Goal: Book appointment/travel/reservation

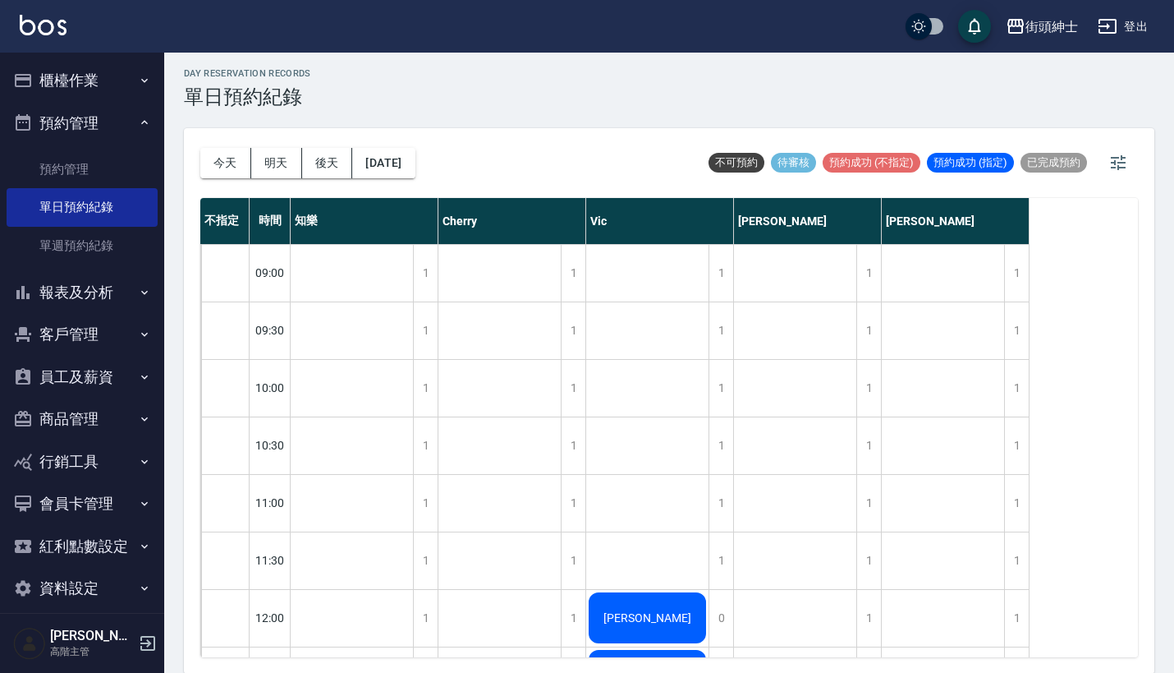
scroll to position [1268, 0]
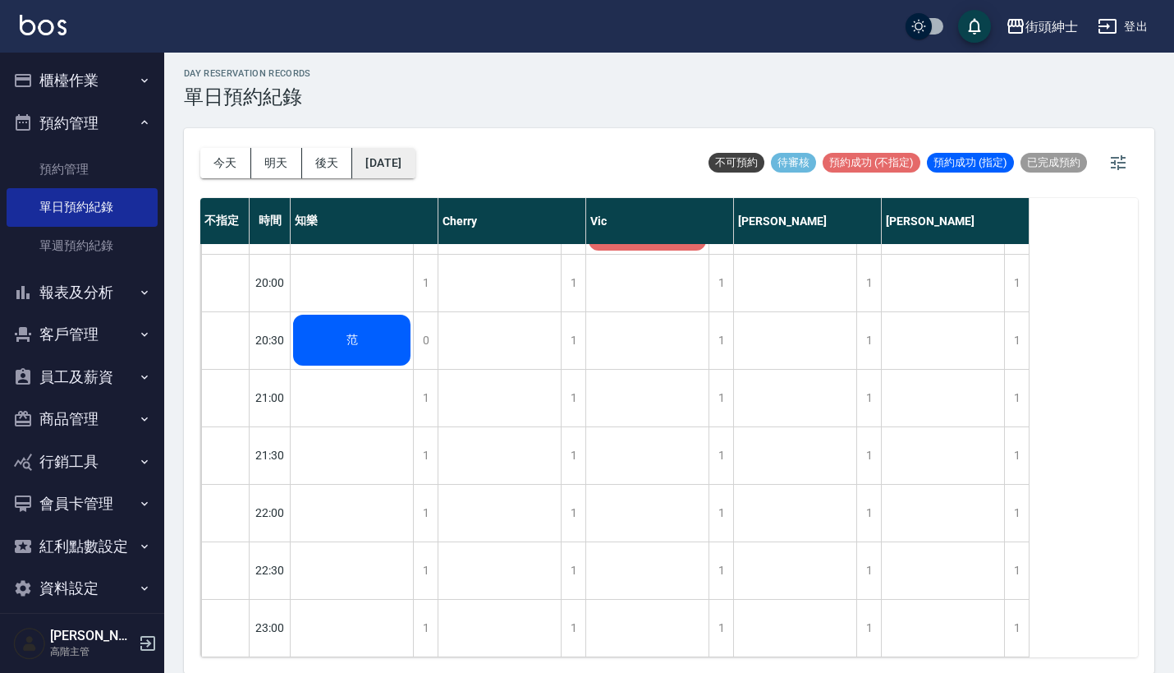
click at [415, 168] on button "[DATE]" at bounding box center [383, 163] width 62 height 30
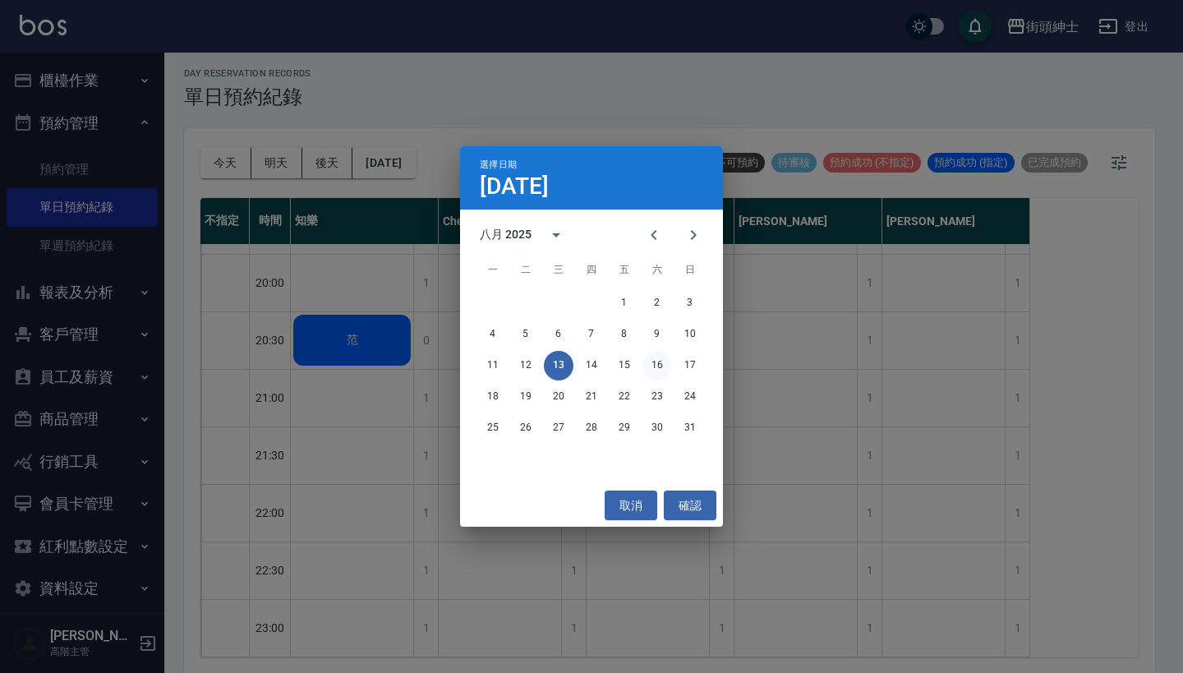
click at [651, 360] on button "16" at bounding box center [657, 366] width 30 height 30
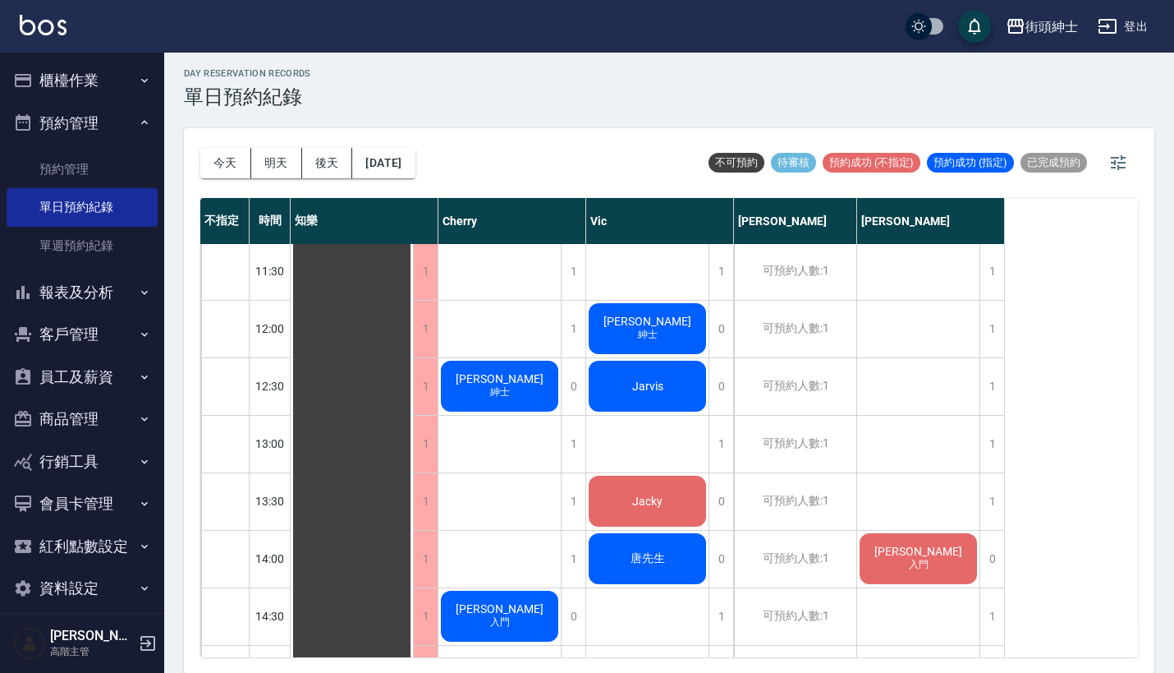
scroll to position [287, 0]
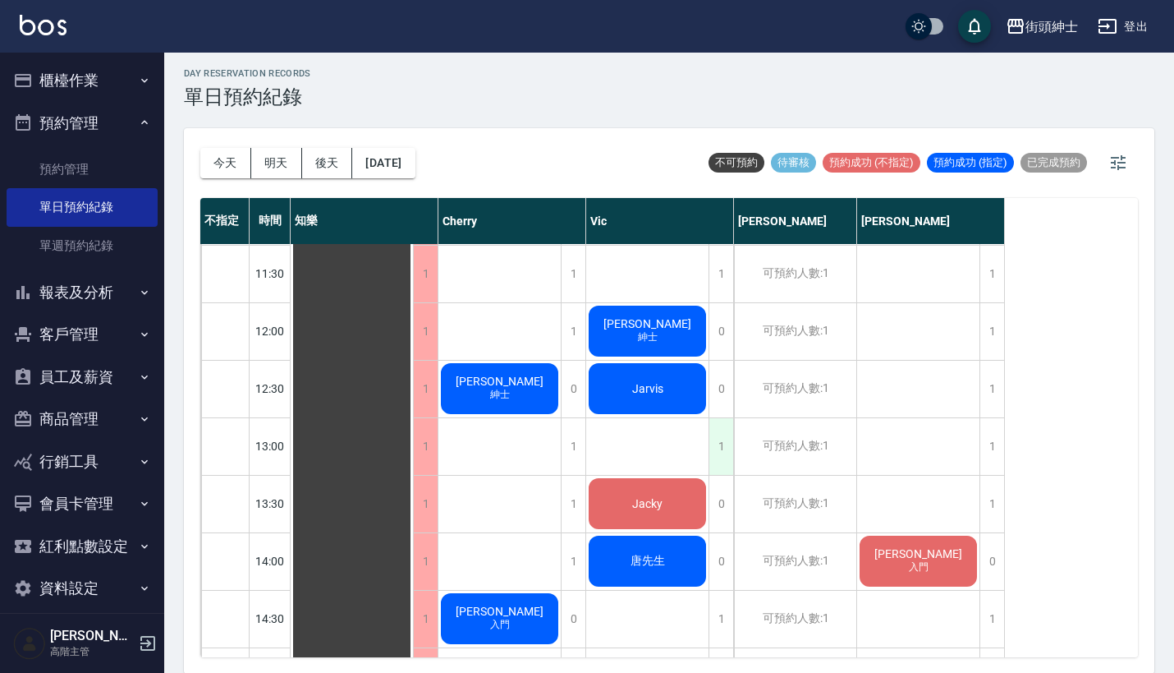
click at [723, 453] on div "1" at bounding box center [721, 446] width 25 height 57
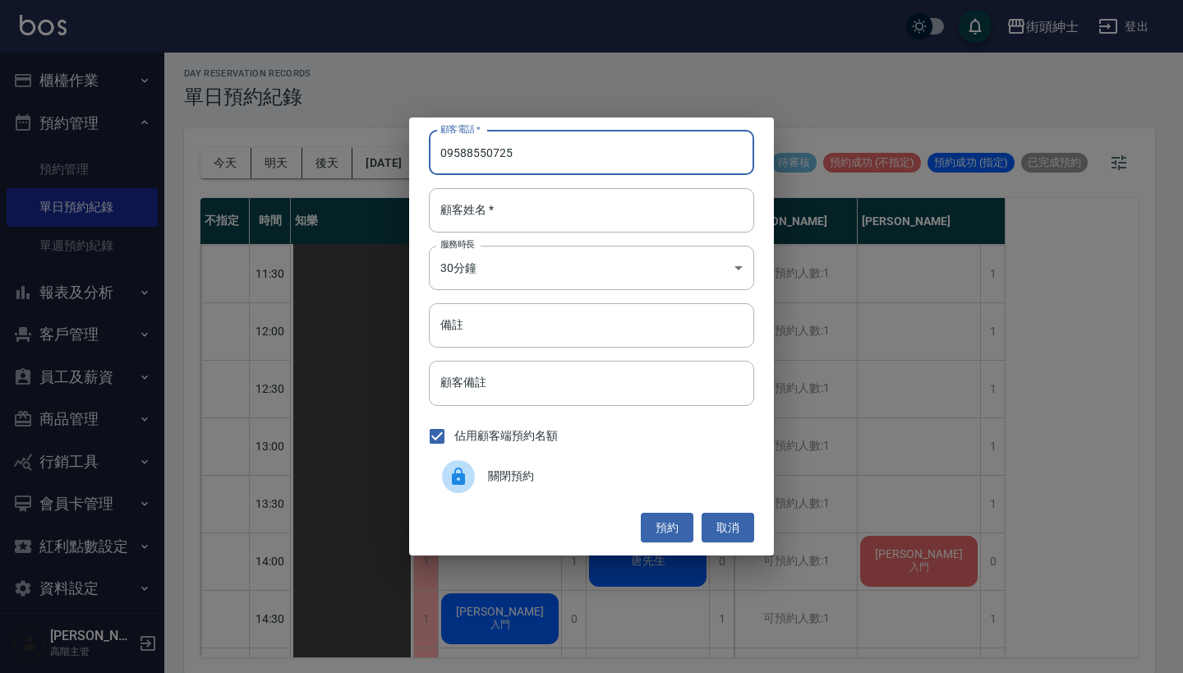
click at [471, 150] on input "09588550725" at bounding box center [591, 153] width 325 height 44
click at [467, 149] on input "09588550725" at bounding box center [591, 153] width 325 height 44
click at [495, 154] on input "09588550725" at bounding box center [591, 153] width 325 height 44
click at [557, 152] on input "09588550725" at bounding box center [591, 153] width 325 height 44
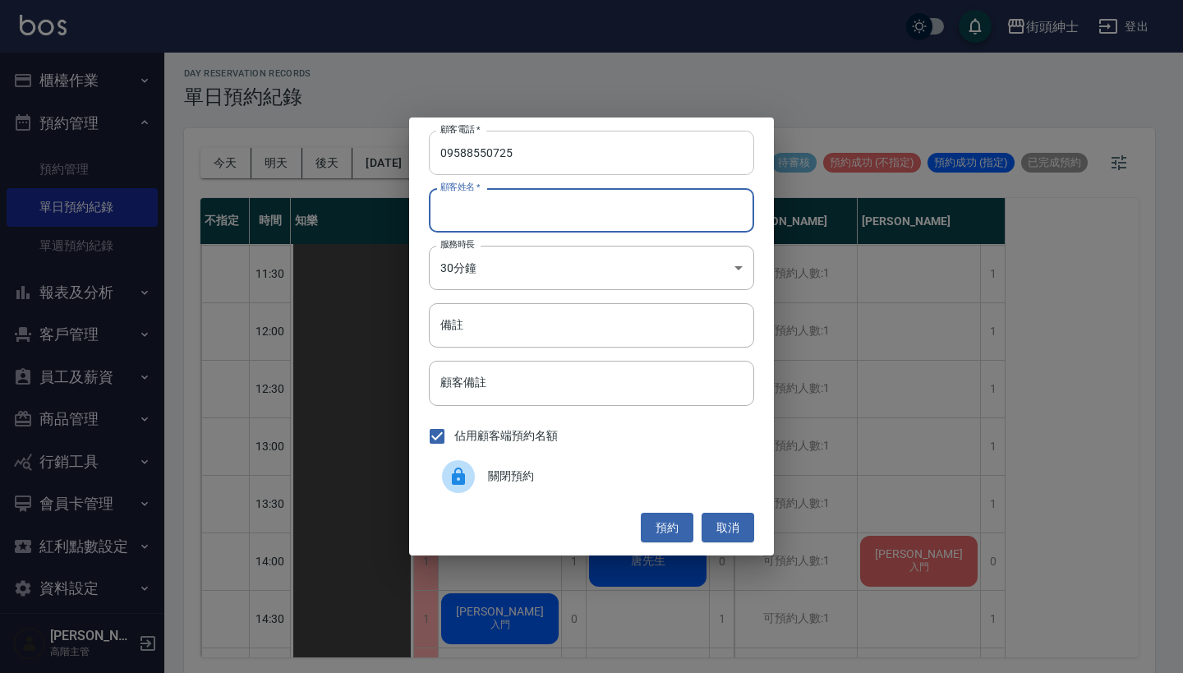
click at [466, 153] on input "09588550725" at bounding box center [591, 153] width 325 height 44
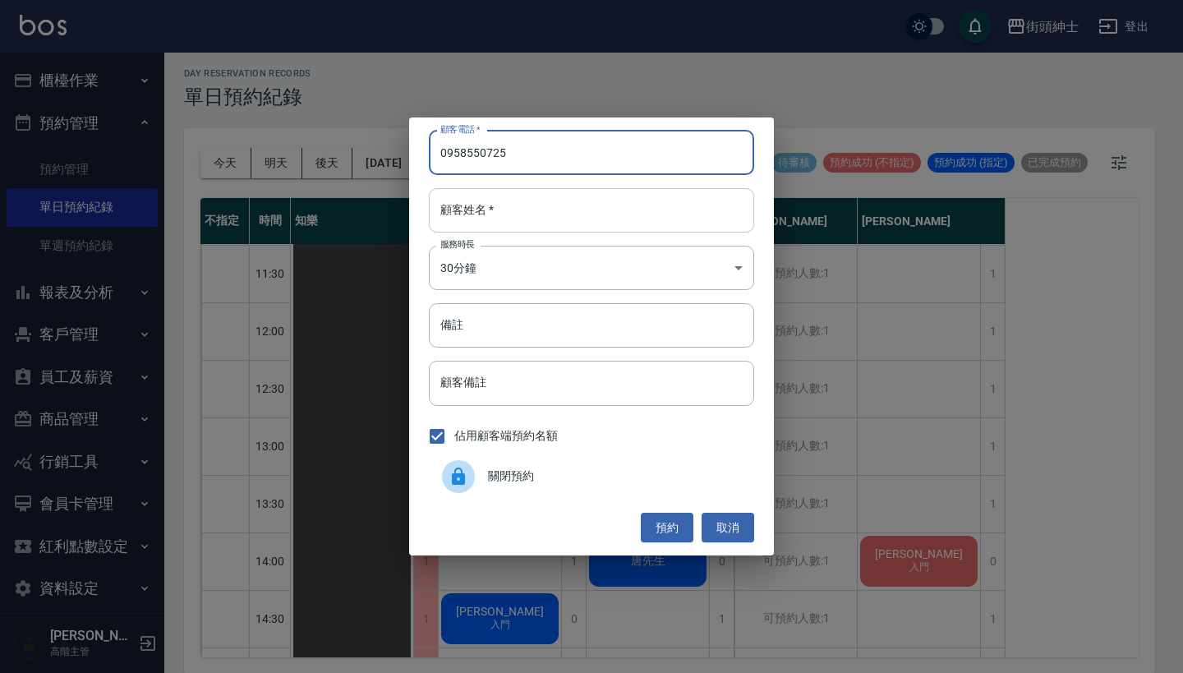
type input "0958550725"
click at [493, 205] on input "顧客姓名   *" at bounding box center [591, 210] width 325 height 44
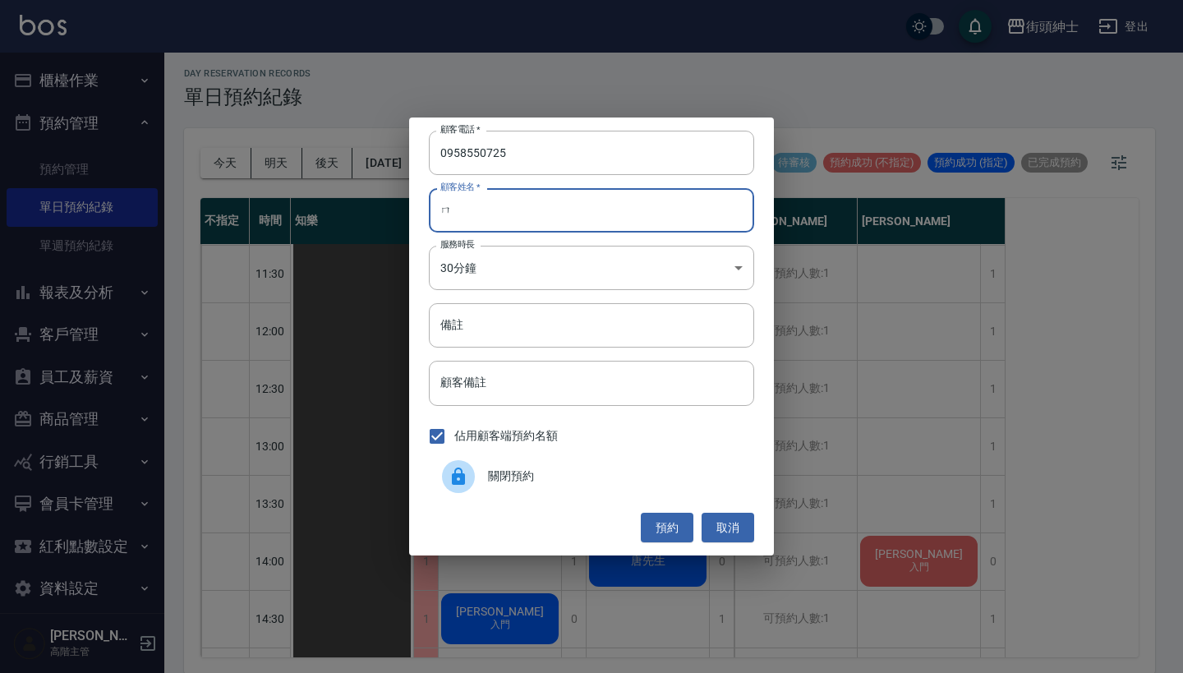
type input "ㄋ"
type input "dash"
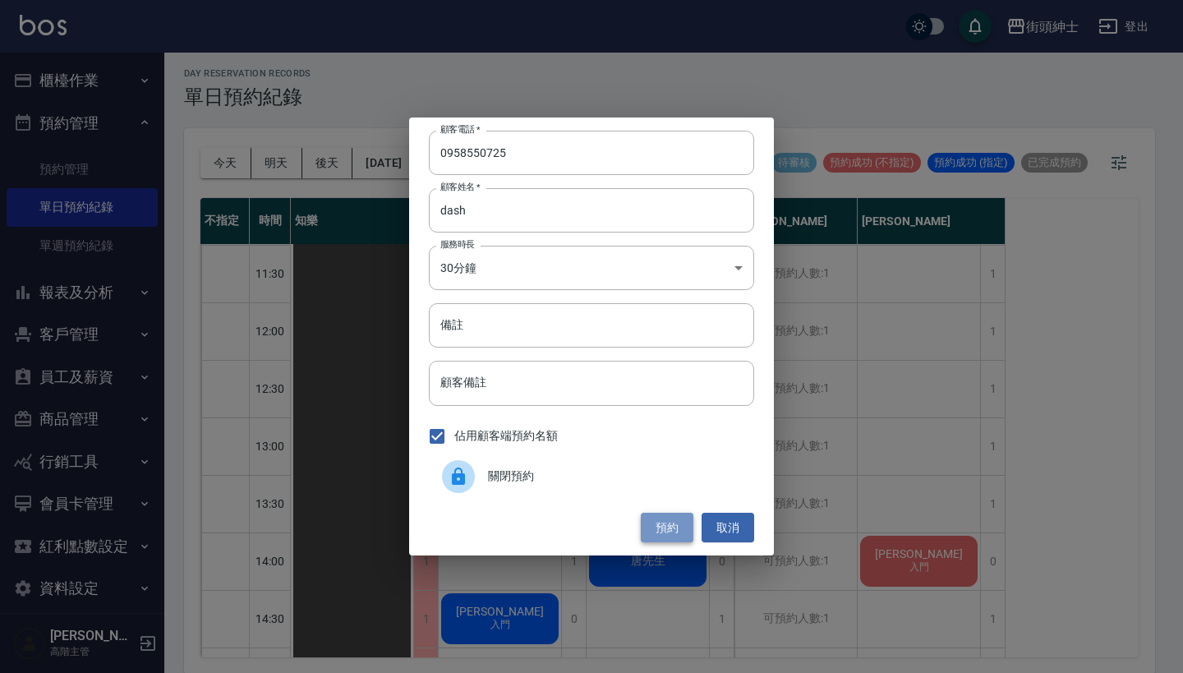
click at [667, 518] on button "預約" at bounding box center [667, 527] width 53 height 30
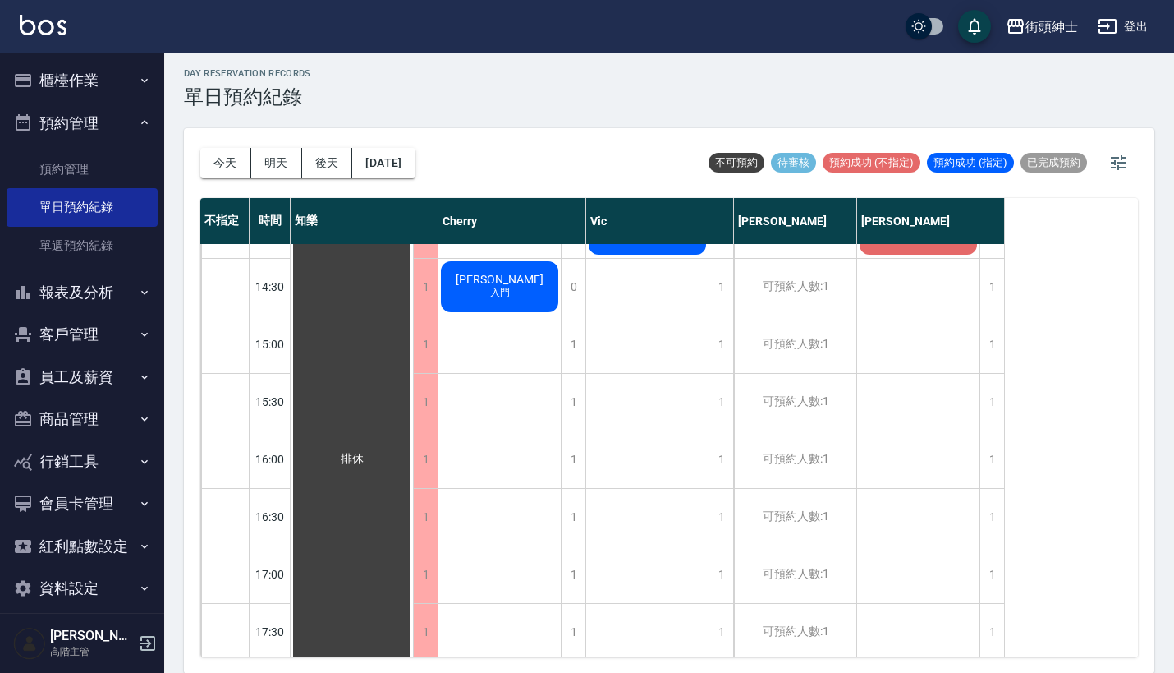
scroll to position [346, 0]
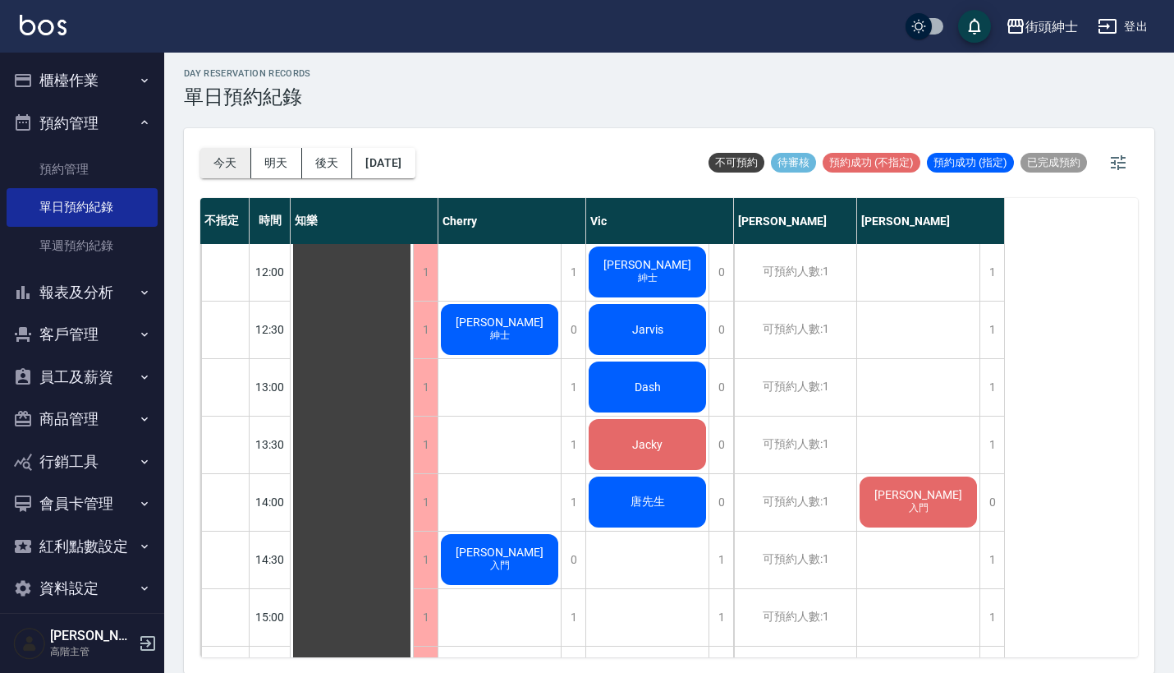
click at [237, 164] on button "今天" at bounding box center [225, 163] width 51 height 30
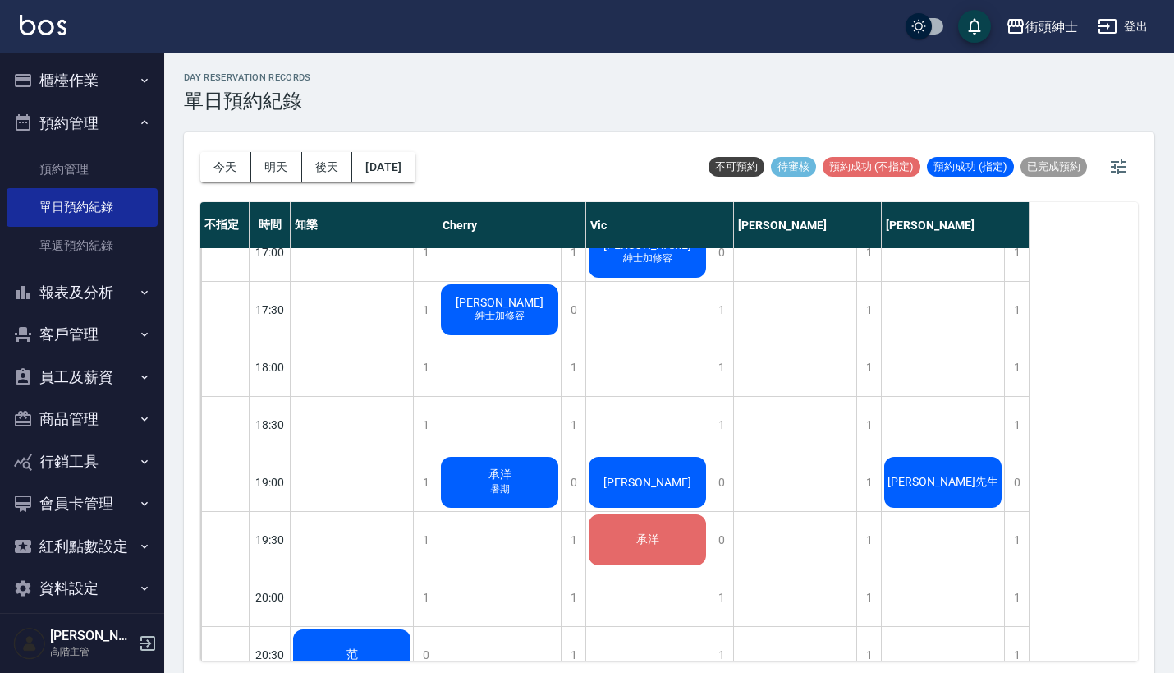
scroll to position [942, 0]
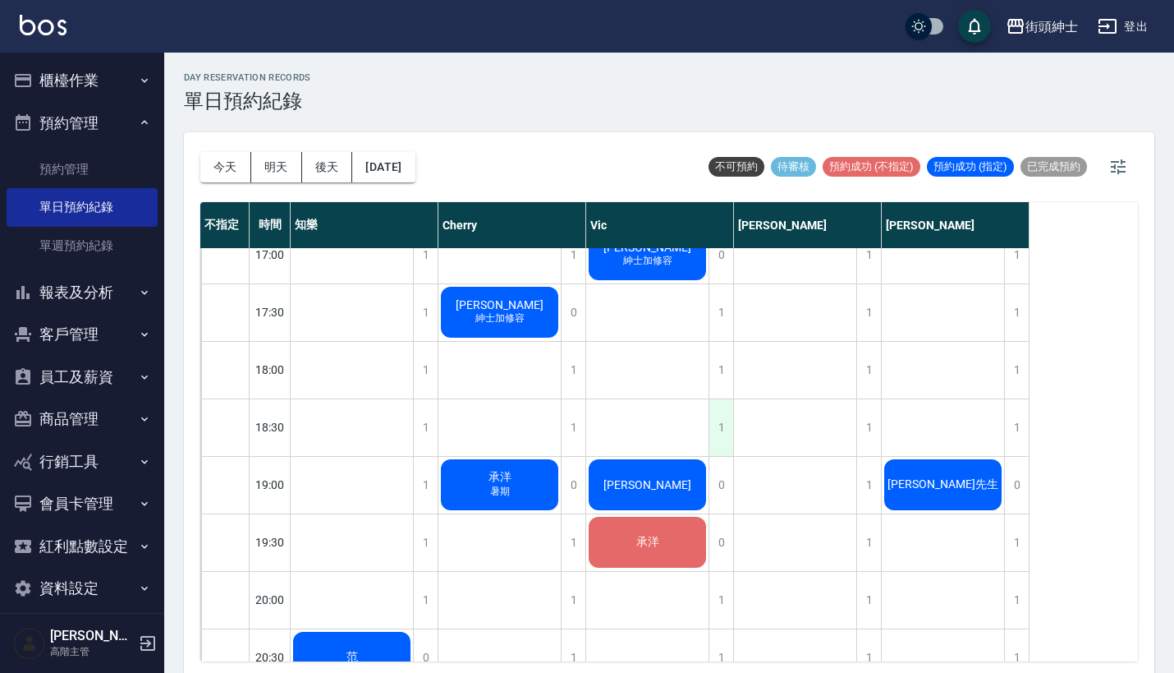
click at [727, 428] on div "1" at bounding box center [721, 427] width 25 height 57
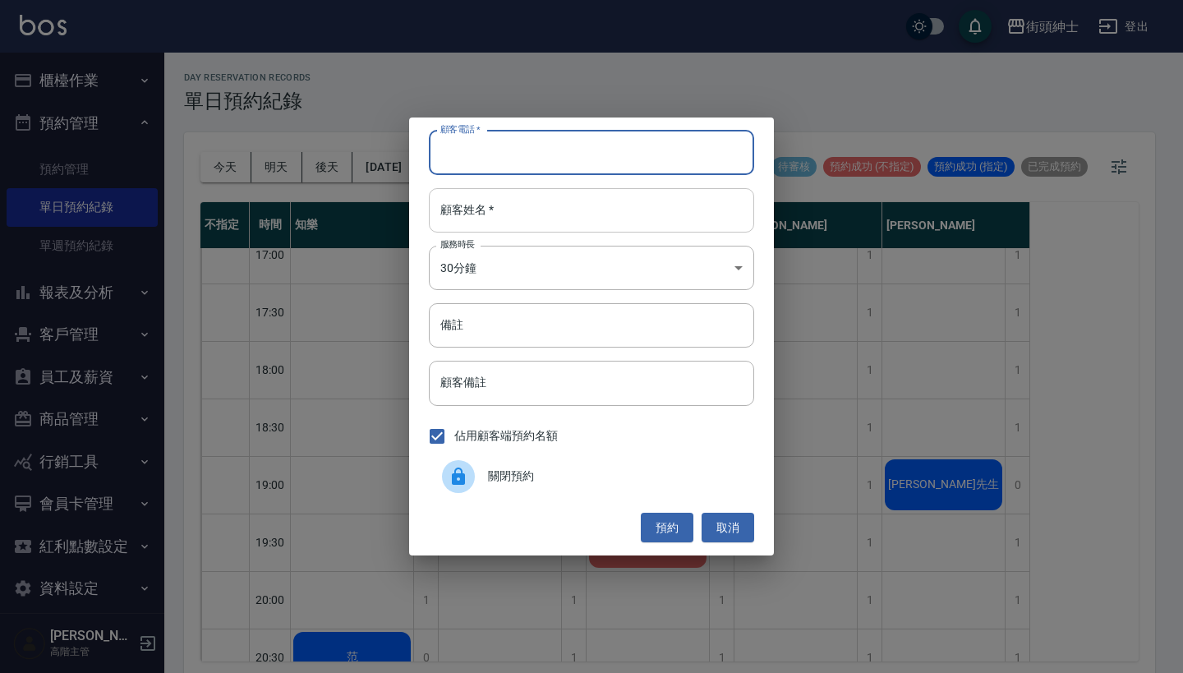
paste input "[PERSON_NAME] 電話：[PHONE_NUMBER]"
type input "[PERSON_NAME] 電話：[PHONE_NUMBER]"
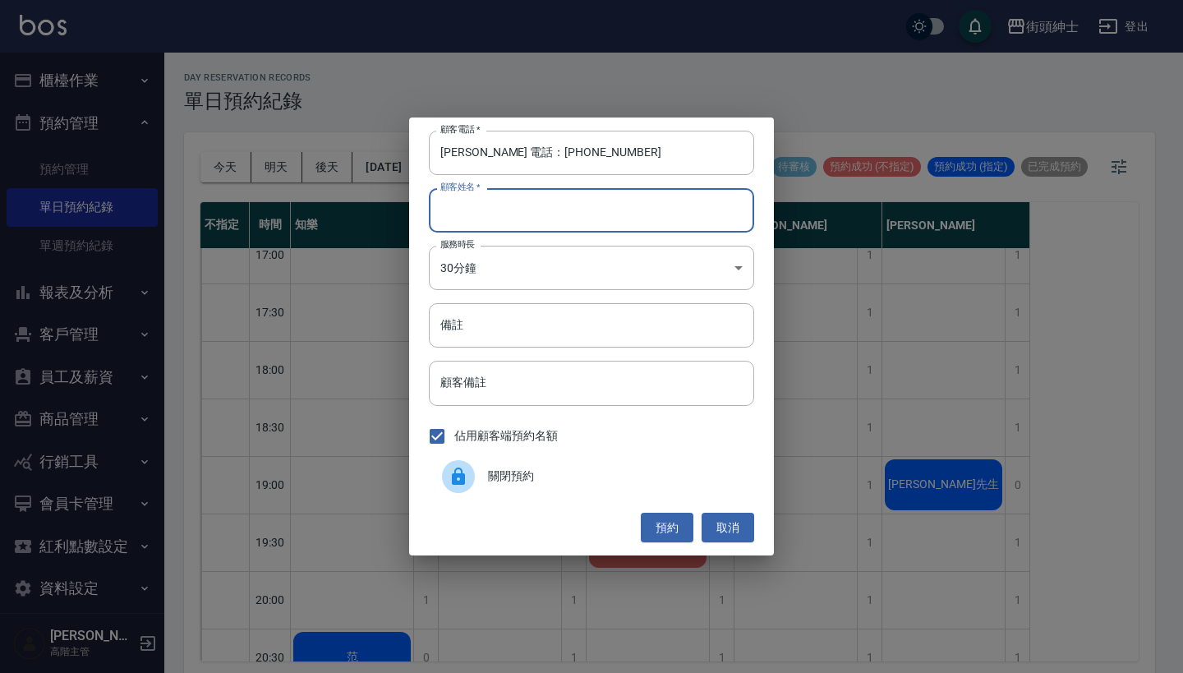
paste input "[PERSON_NAME] 電話：[PHONE_NUMBER]"
type input "[PERSON_NAME] 電話：[PHONE_NUMBER]"
drag, startPoint x: 496, startPoint y: 153, endPoint x: 315, endPoint y: 153, distance: 180.7
click at [318, 153] on div "顧客電話   * [PERSON_NAME] 電話：[PHONE_NUMBER] 顧客電話   * 顧客姓名   * [PERSON_NAME] 電話：[PH…" at bounding box center [591, 336] width 1183 height 673
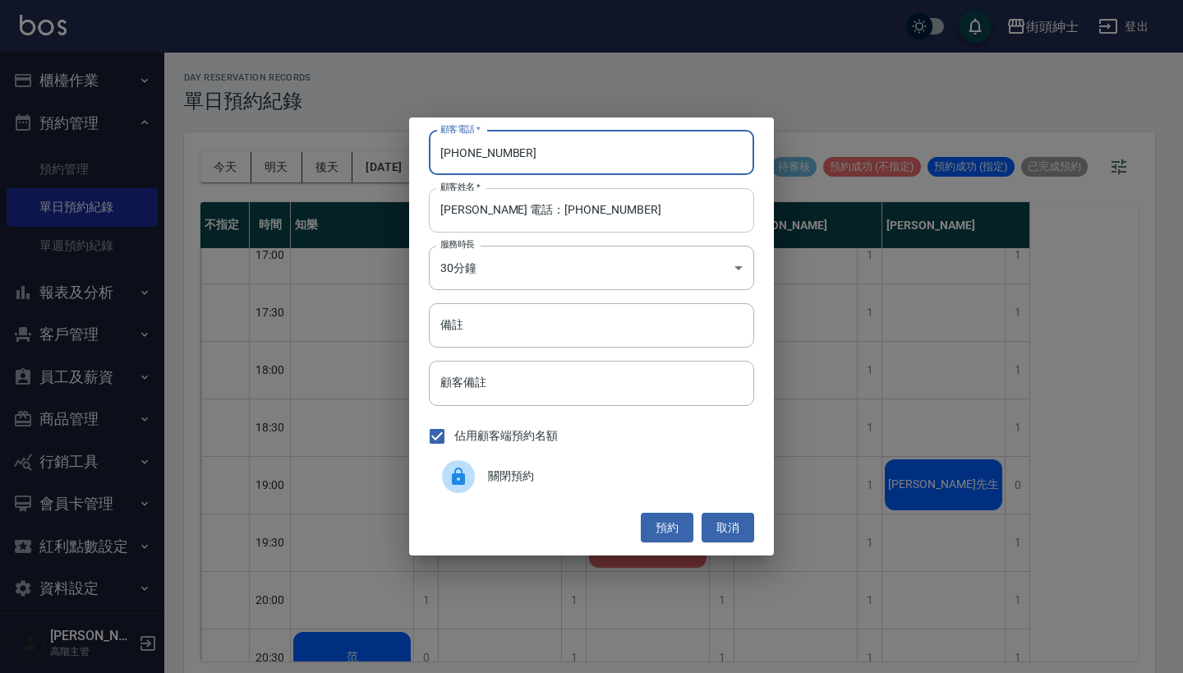
type input "[PHONE_NUMBER]"
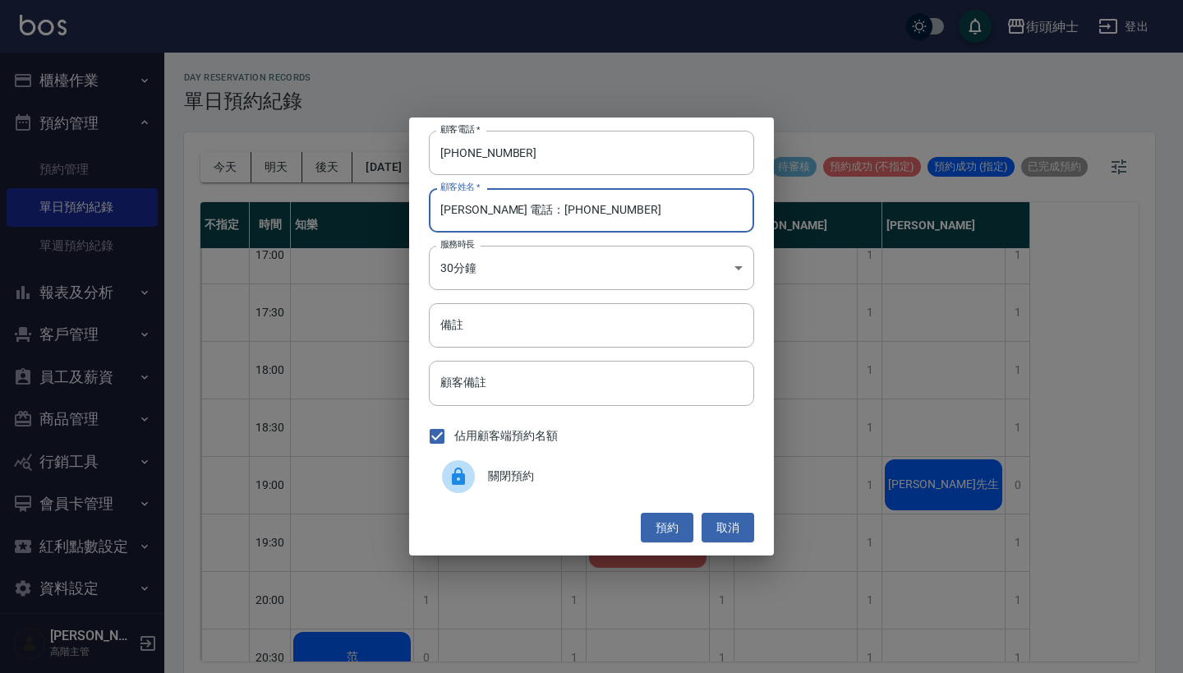
drag, startPoint x: 577, startPoint y: 209, endPoint x: 462, endPoint y: 209, distance: 115.0
click at [462, 209] on input "[PERSON_NAME] 電話：[PHONE_NUMBER]" at bounding box center [591, 210] width 325 height 44
type input "[PERSON_NAME]"
click at [671, 526] on button "預約" at bounding box center [667, 527] width 53 height 30
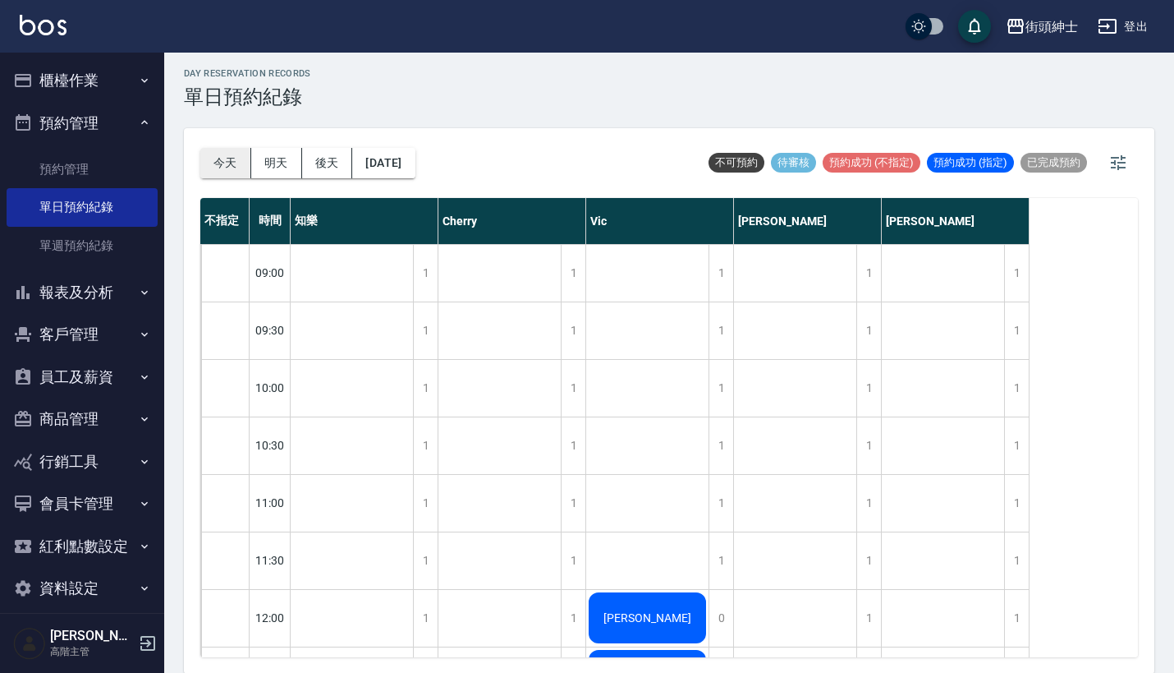
scroll to position [0, 0]
click at [240, 157] on button "今天" at bounding box center [225, 163] width 51 height 30
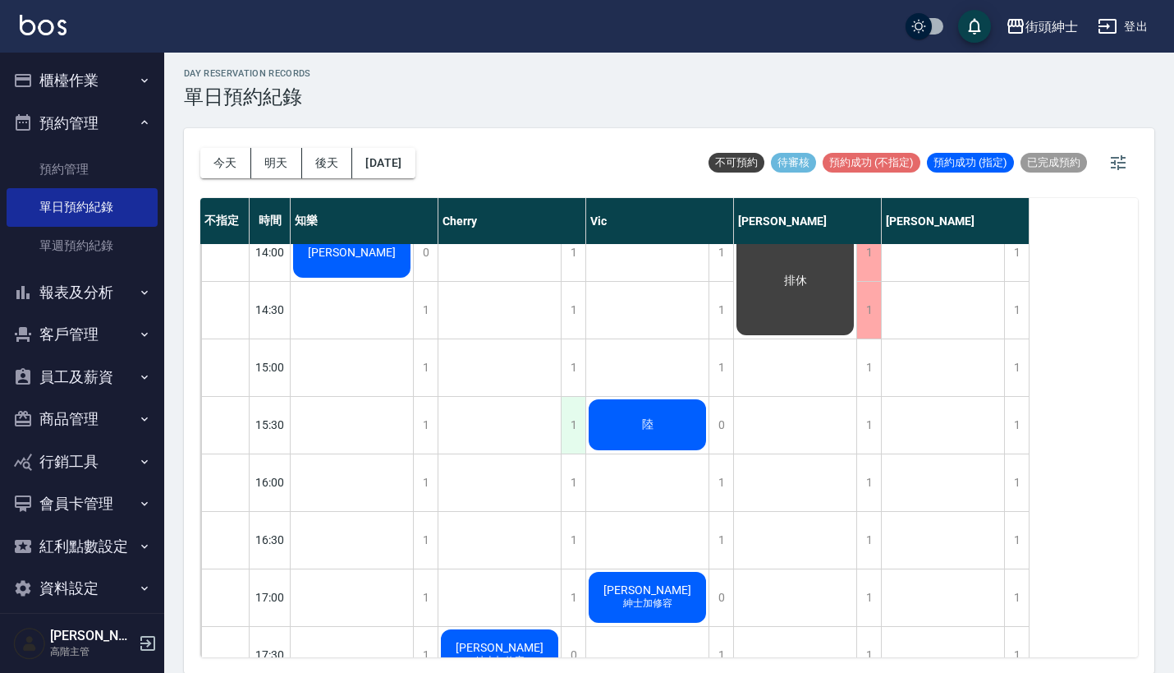
scroll to position [593, 0]
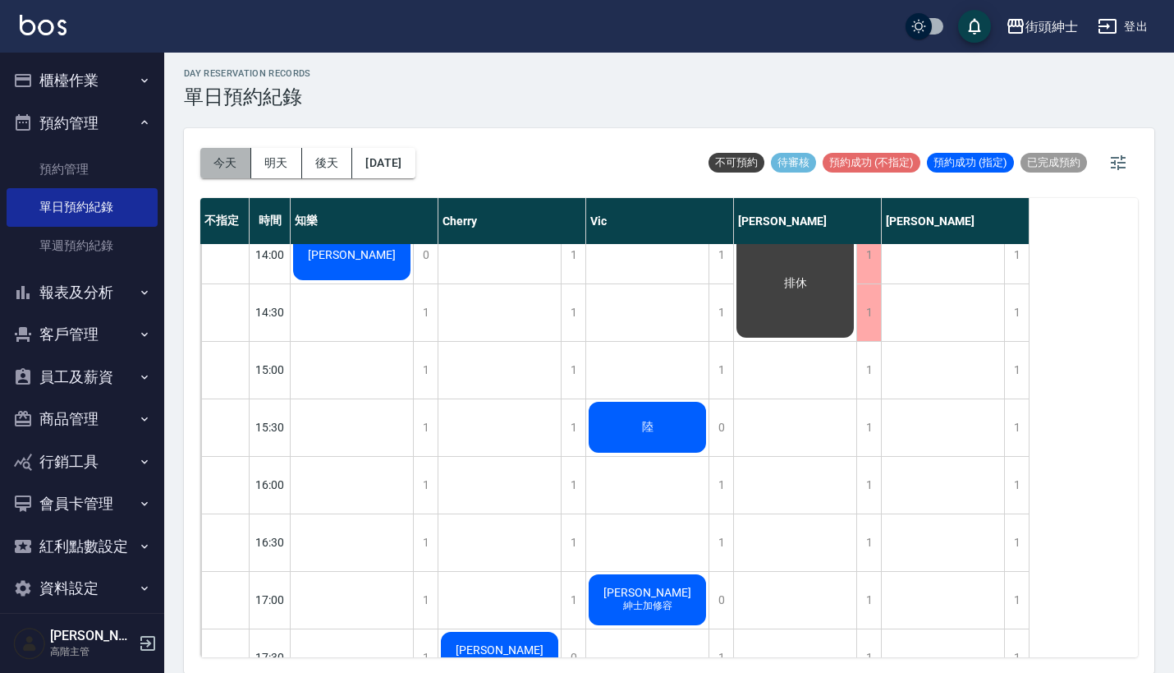
click at [223, 156] on button "今天" at bounding box center [225, 163] width 51 height 30
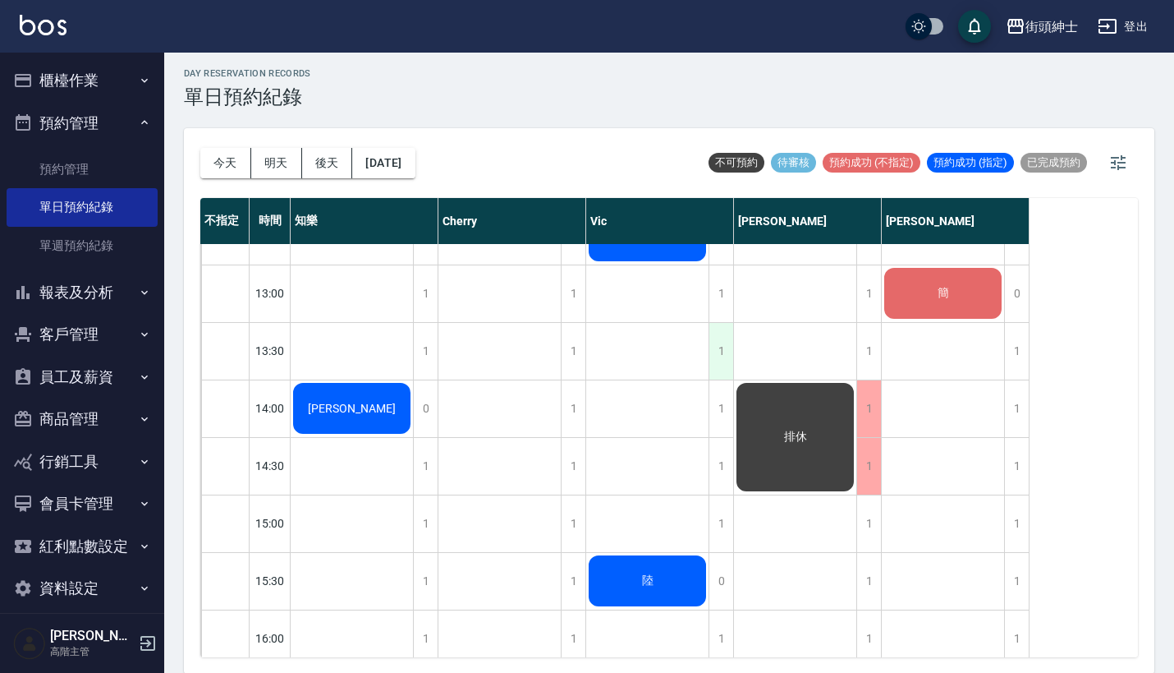
scroll to position [412, 0]
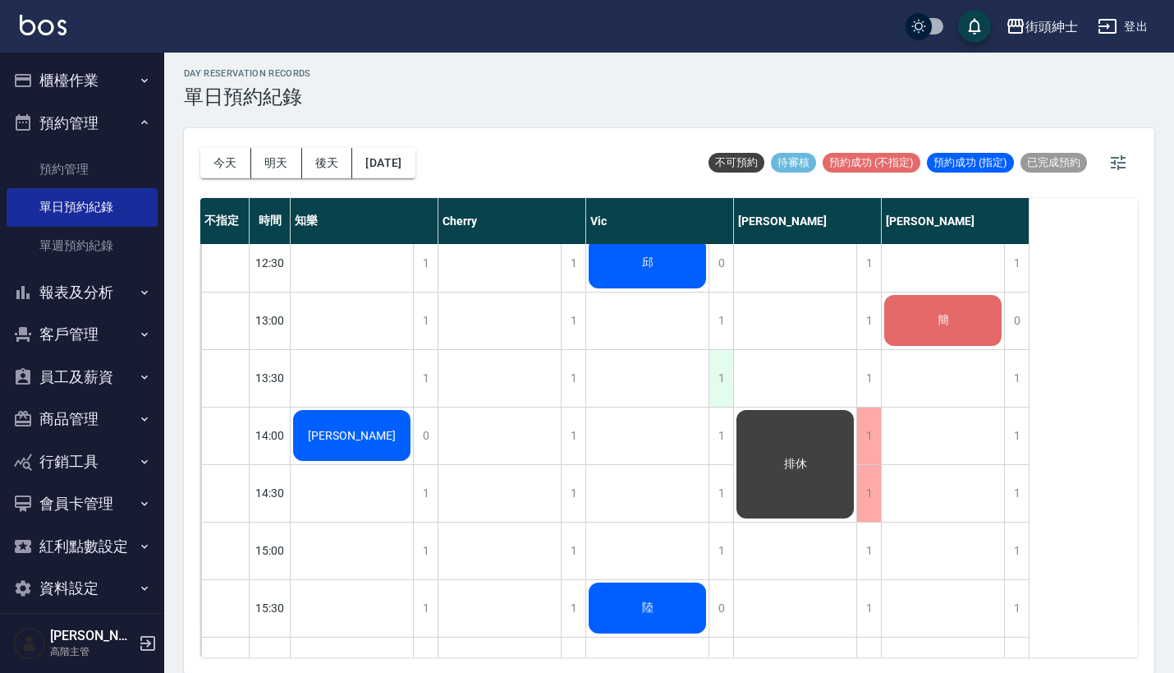
click at [728, 375] on div "1" at bounding box center [721, 378] width 25 height 57
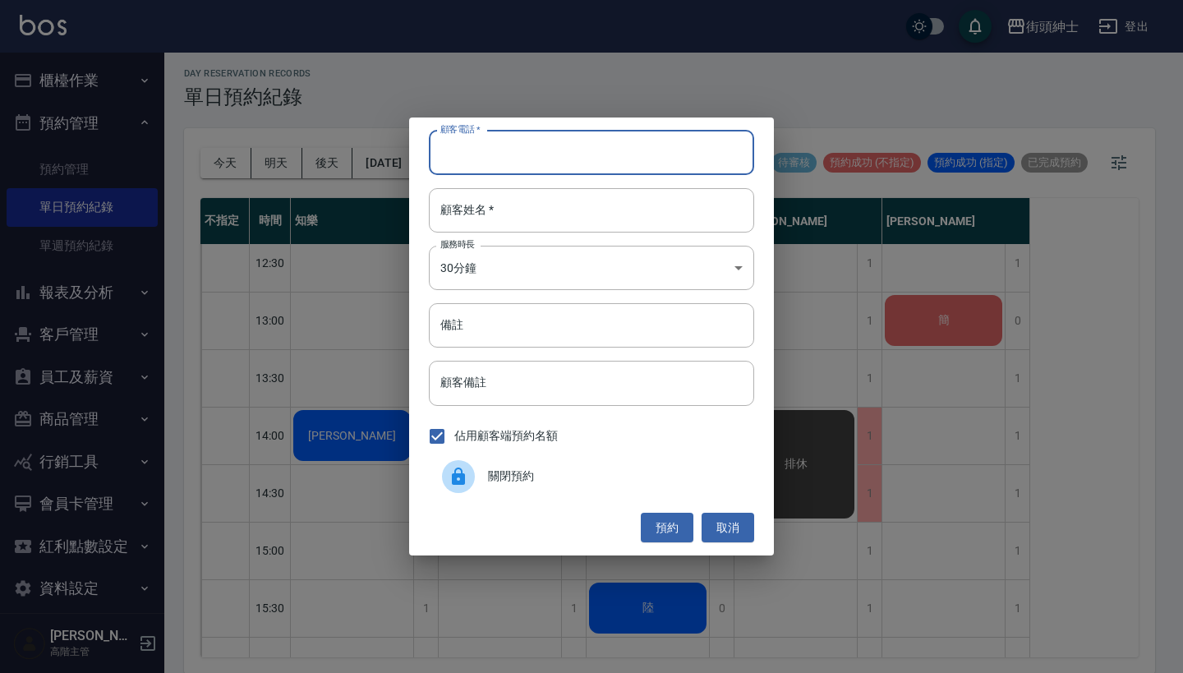
drag, startPoint x: 562, startPoint y: 157, endPoint x: 552, endPoint y: 154, distance: 10.2
type input "0912567376"
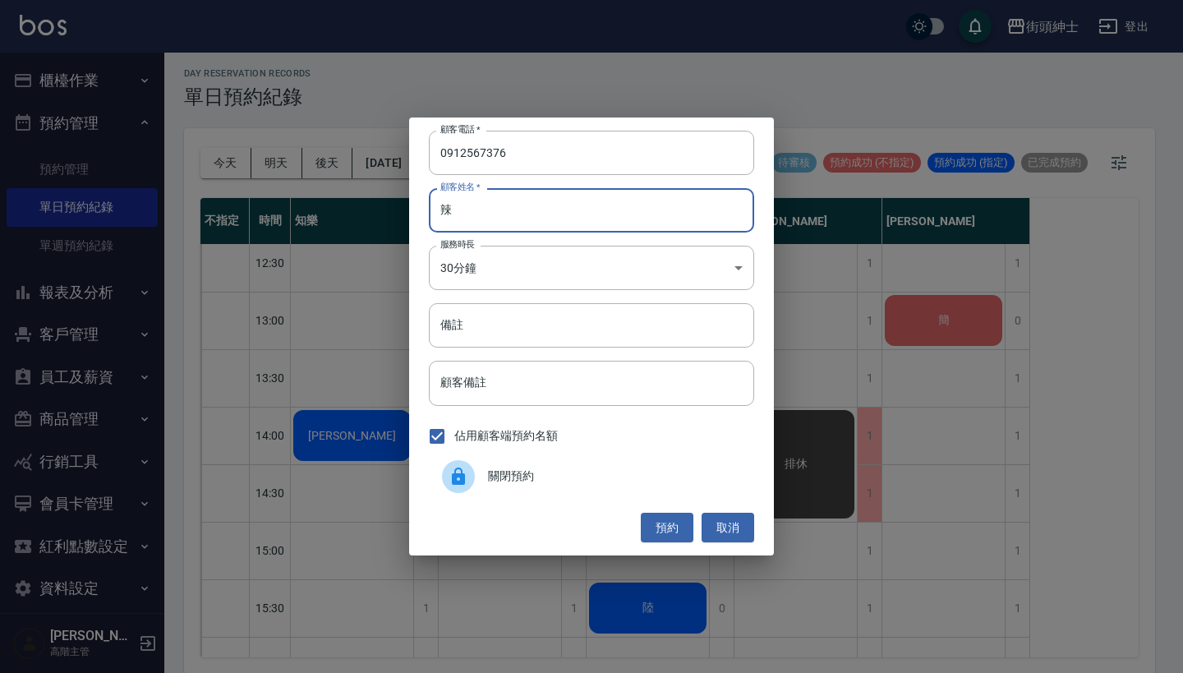
type input "[PERSON_NAME]"
type input "賴"
click at [673, 530] on button "預約" at bounding box center [667, 527] width 53 height 30
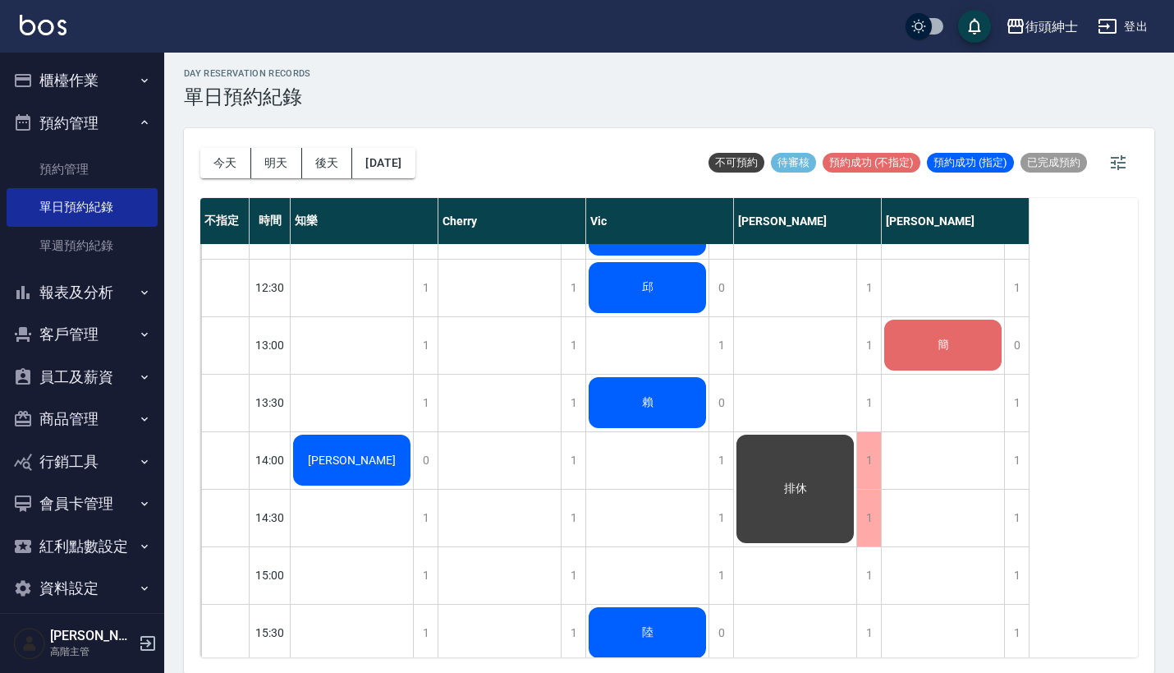
scroll to position [418, 0]
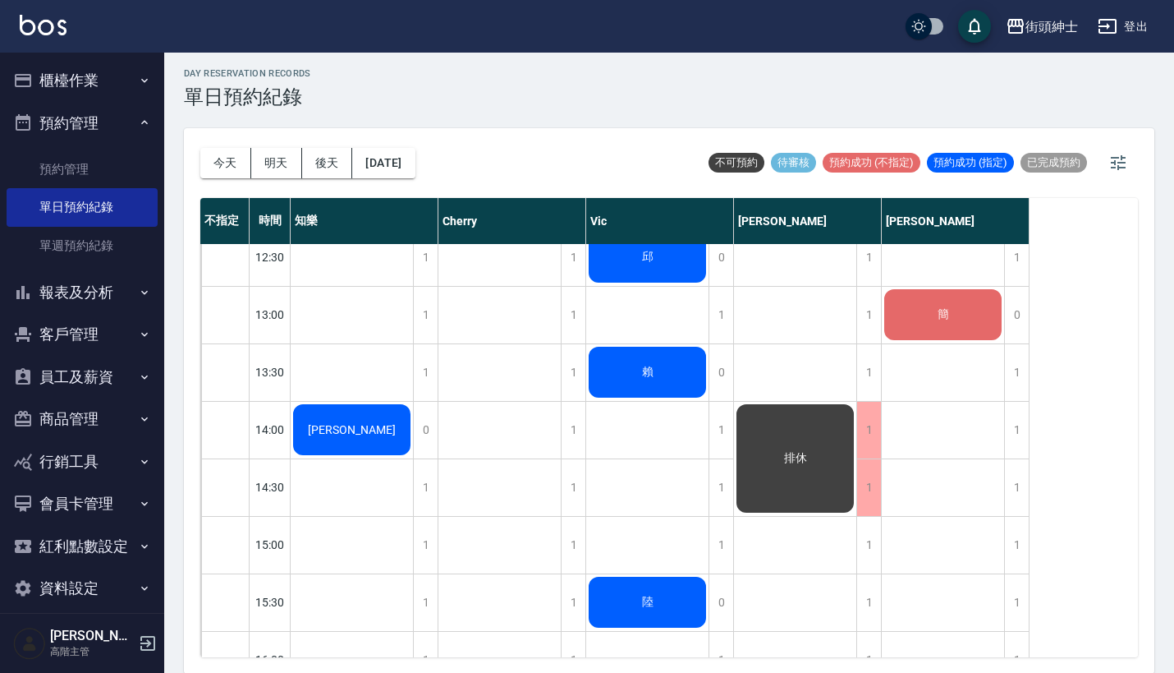
click at [413, 422] on div "排休" at bounding box center [352, 430] width 122 height 56
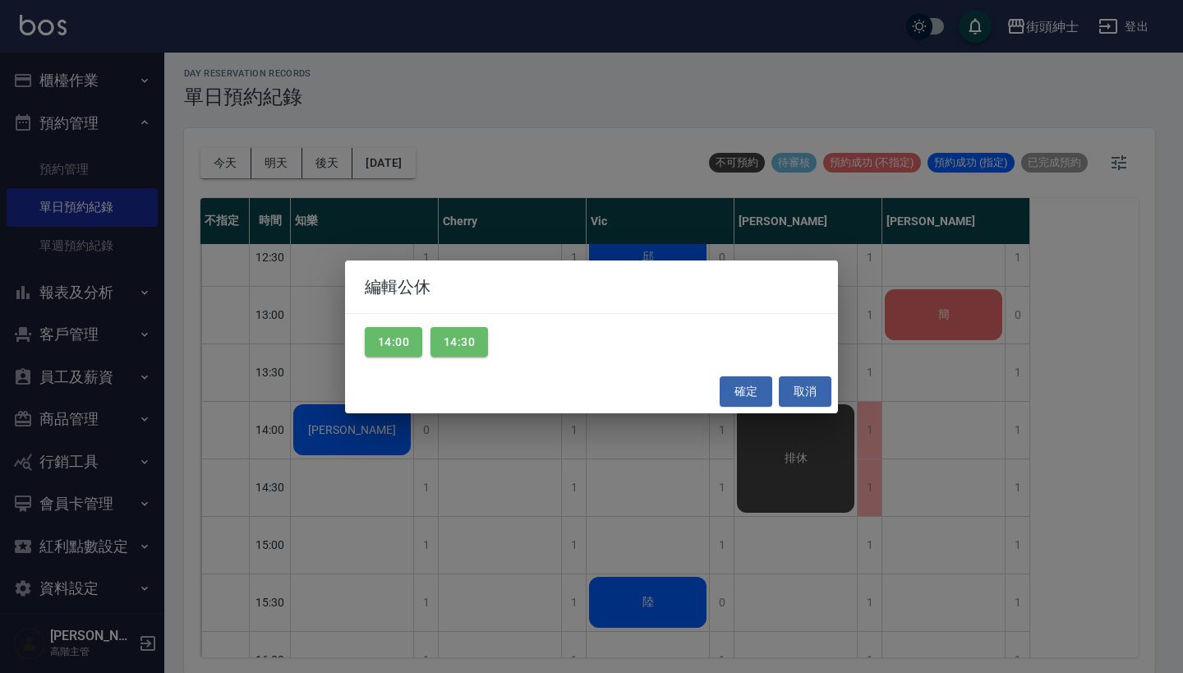
click at [415, 326] on div "14:00 14:30" at bounding box center [591, 342] width 493 height 57
click at [451, 342] on button "14:30" at bounding box center [458, 342] width 57 height 30
click at [389, 342] on button "14:00" at bounding box center [393, 342] width 57 height 30
click at [734, 388] on button "確定" at bounding box center [745, 391] width 53 height 30
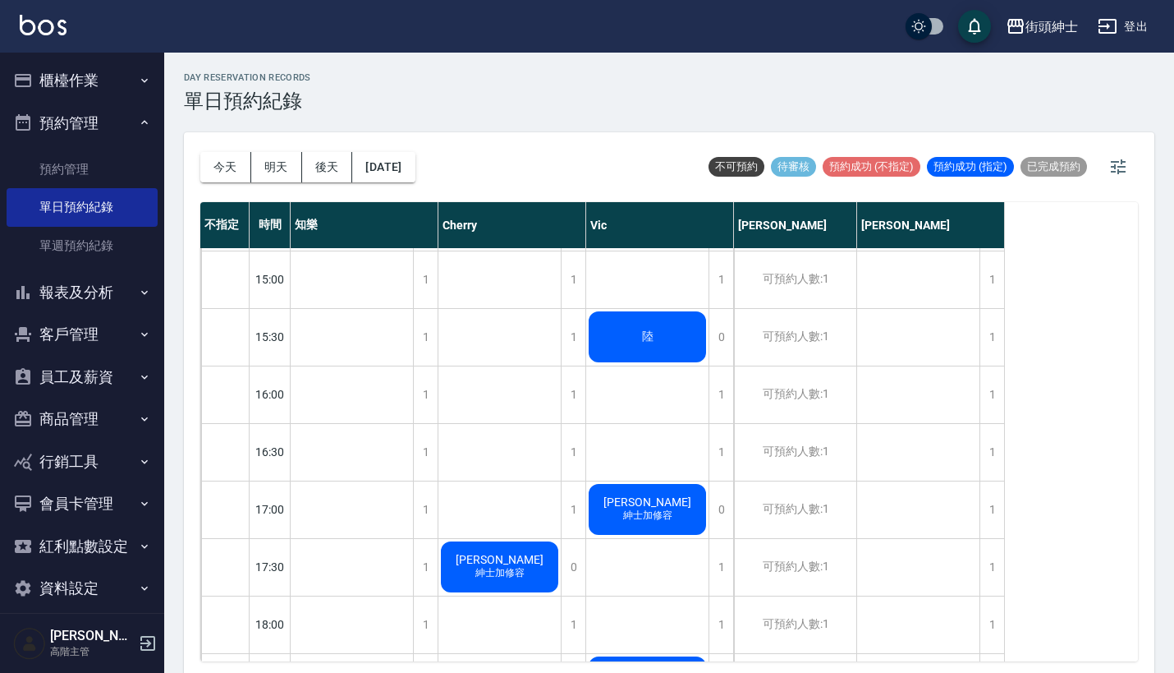
scroll to position [664, 0]
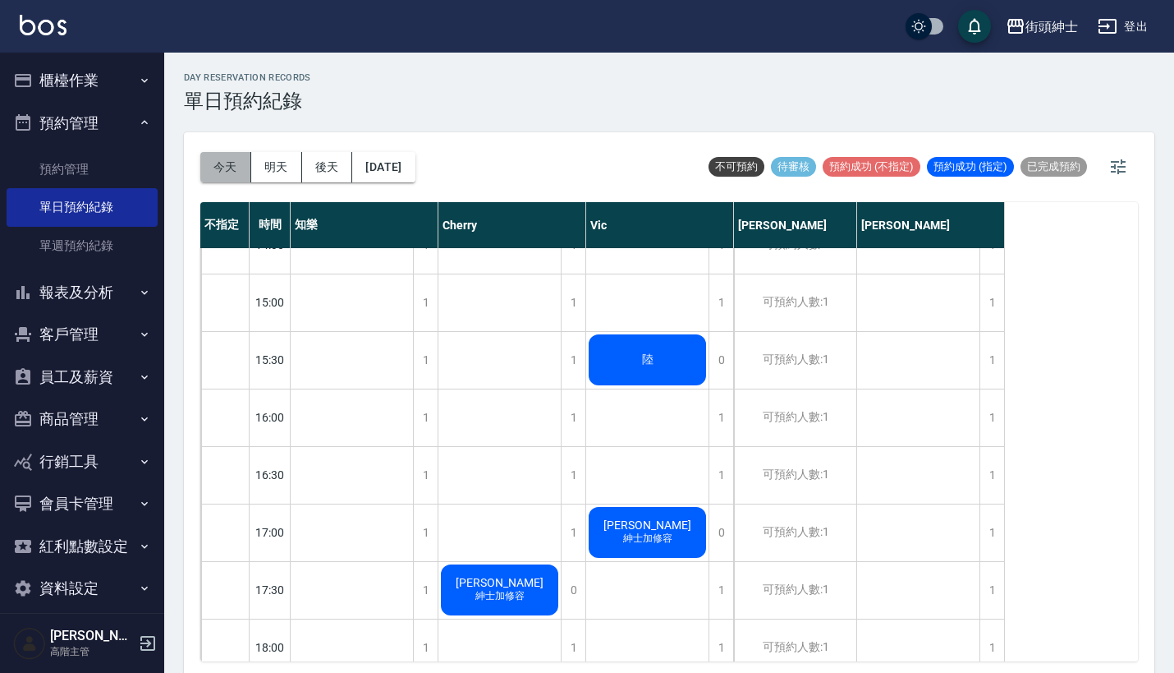
click at [243, 154] on button "今天" at bounding box center [225, 167] width 51 height 30
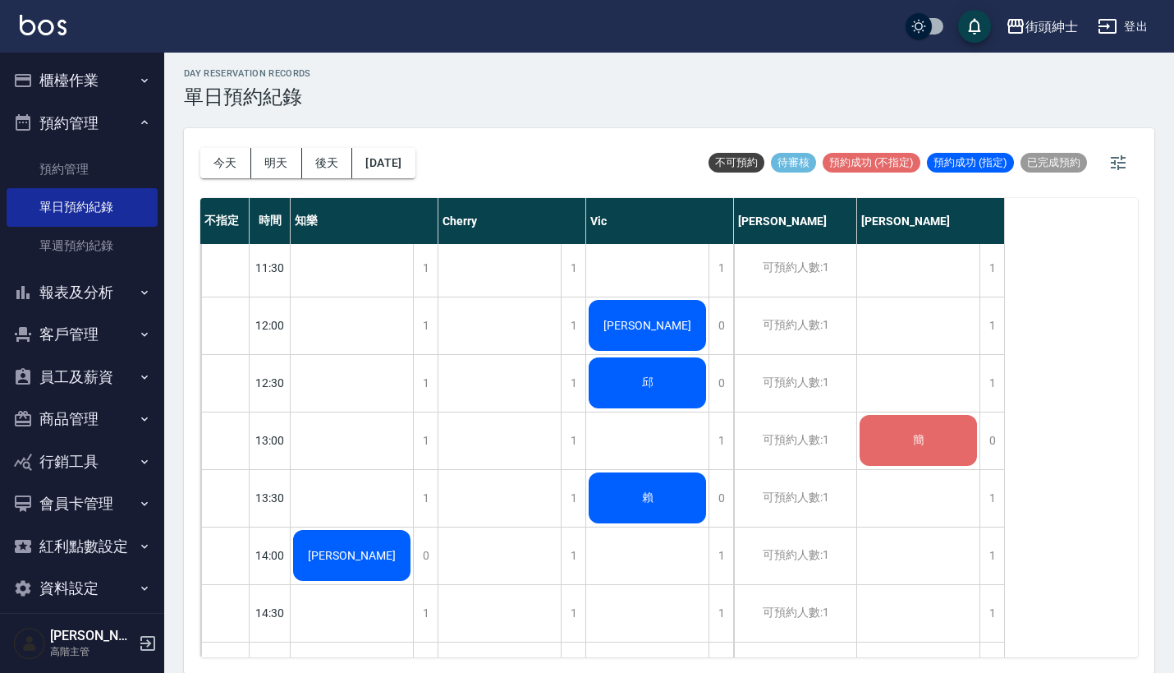
scroll to position [290, 0]
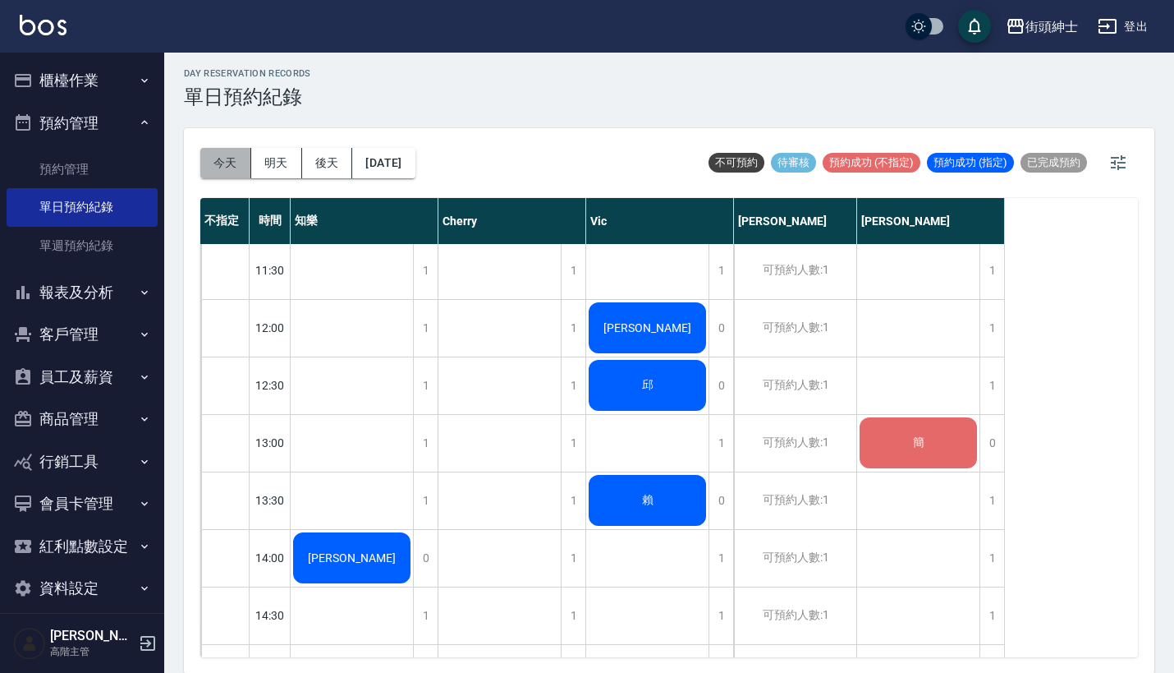
click at [227, 159] on button "今天" at bounding box center [225, 163] width 51 height 30
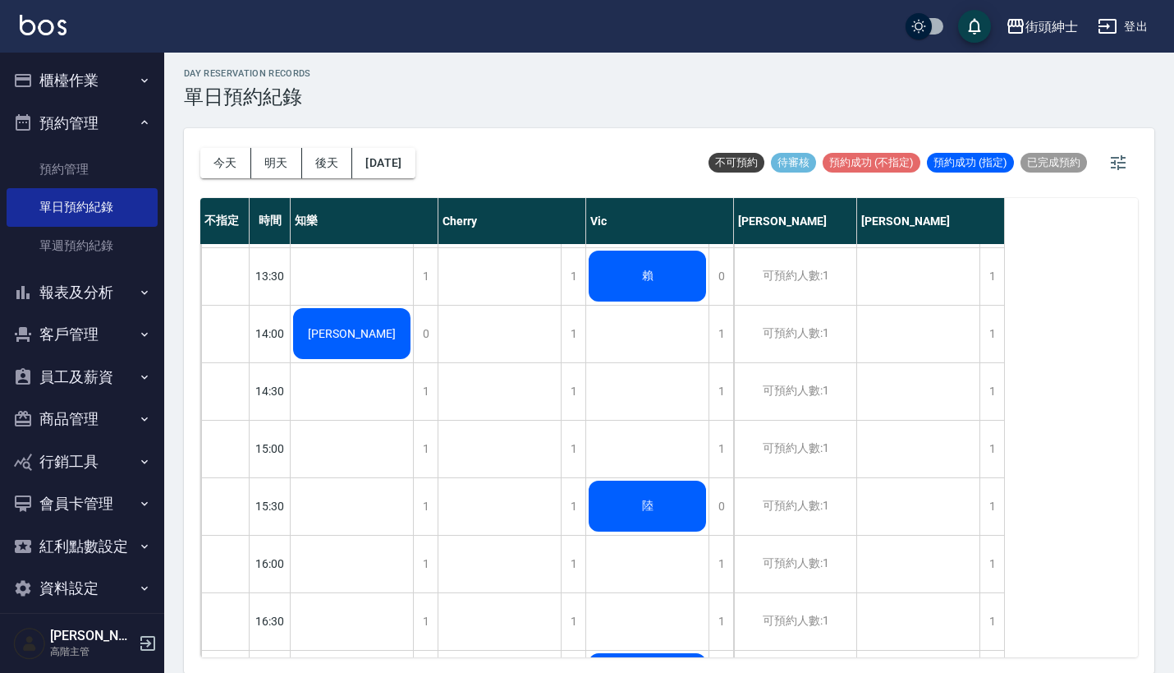
scroll to position [430, 0]
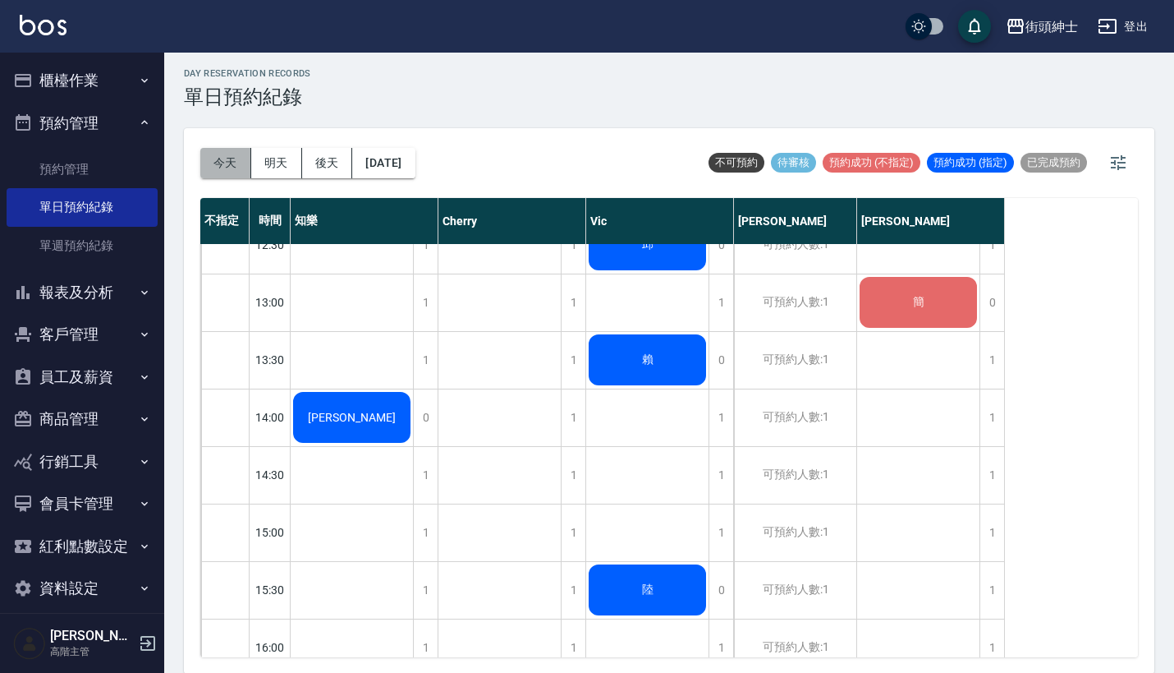
click at [223, 156] on button "今天" at bounding box center [225, 163] width 51 height 30
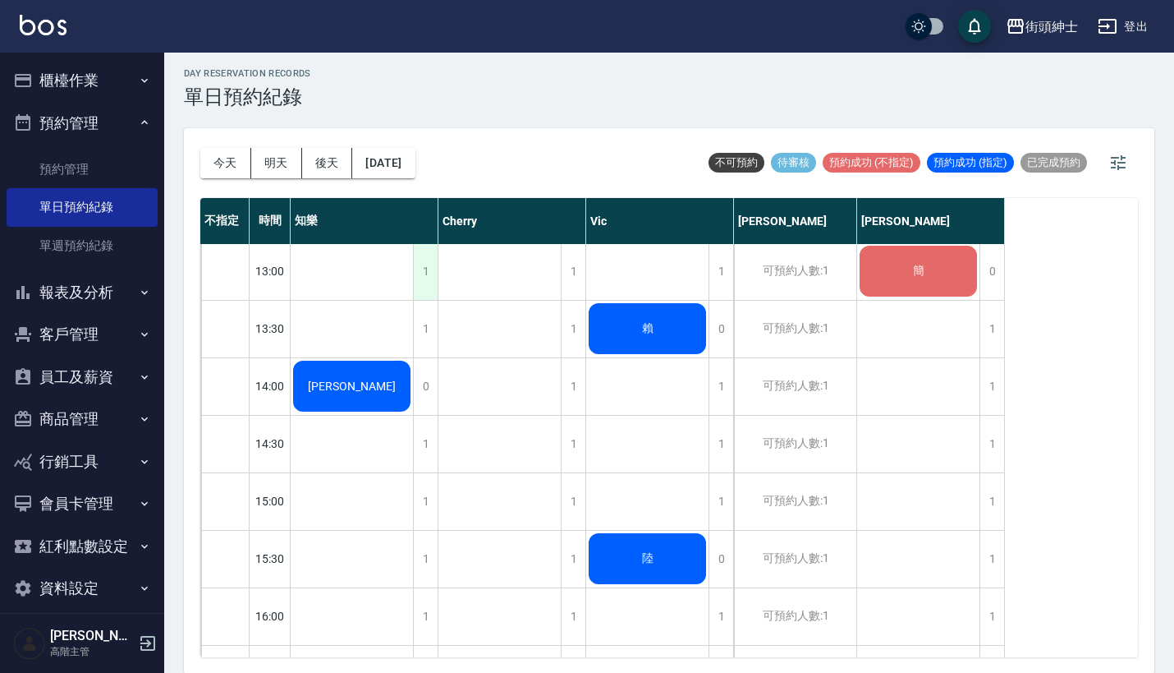
scroll to position [499, 0]
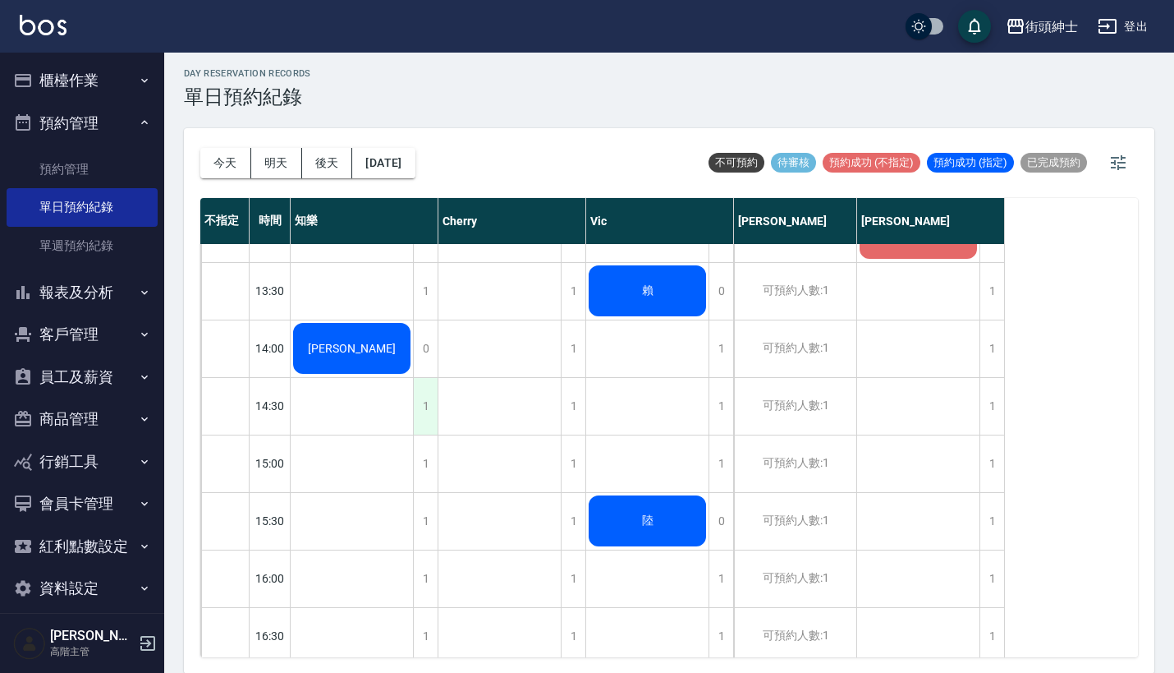
click at [427, 399] on div "1" at bounding box center [425, 406] width 25 height 57
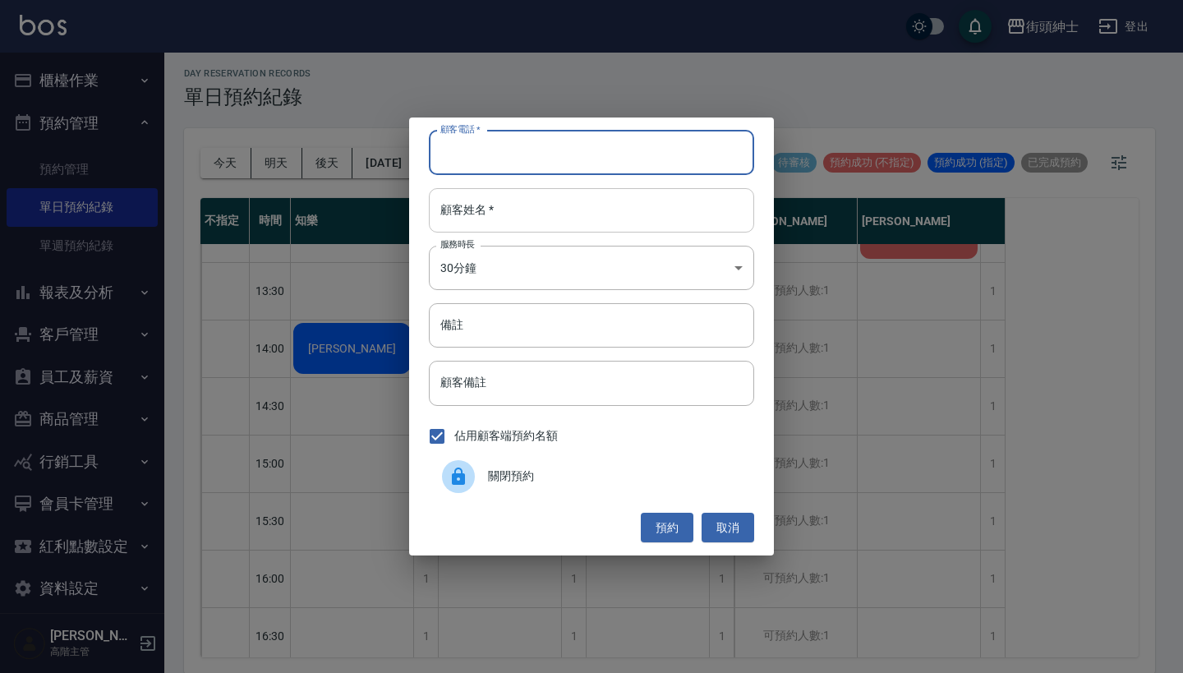
paste input "[PERSON_NAME]0938926317"
type input "[PERSON_NAME]0938926317"
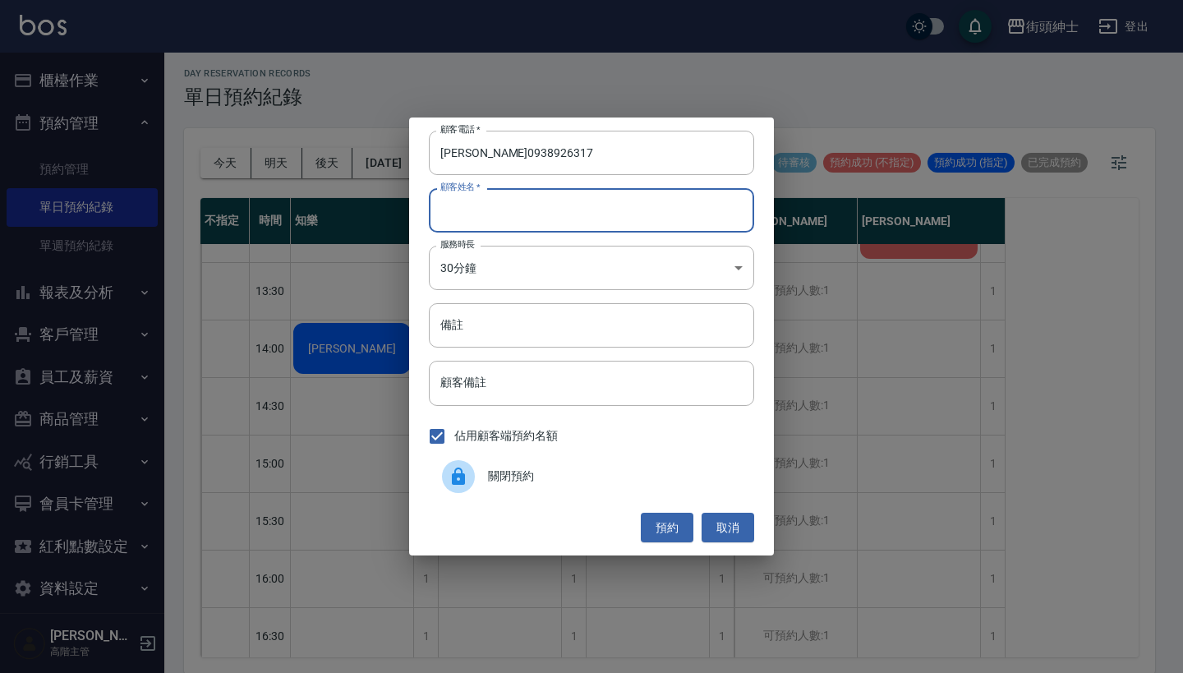
paste input "[PERSON_NAME]0938926317"
type input "[PERSON_NAME]0938926317"
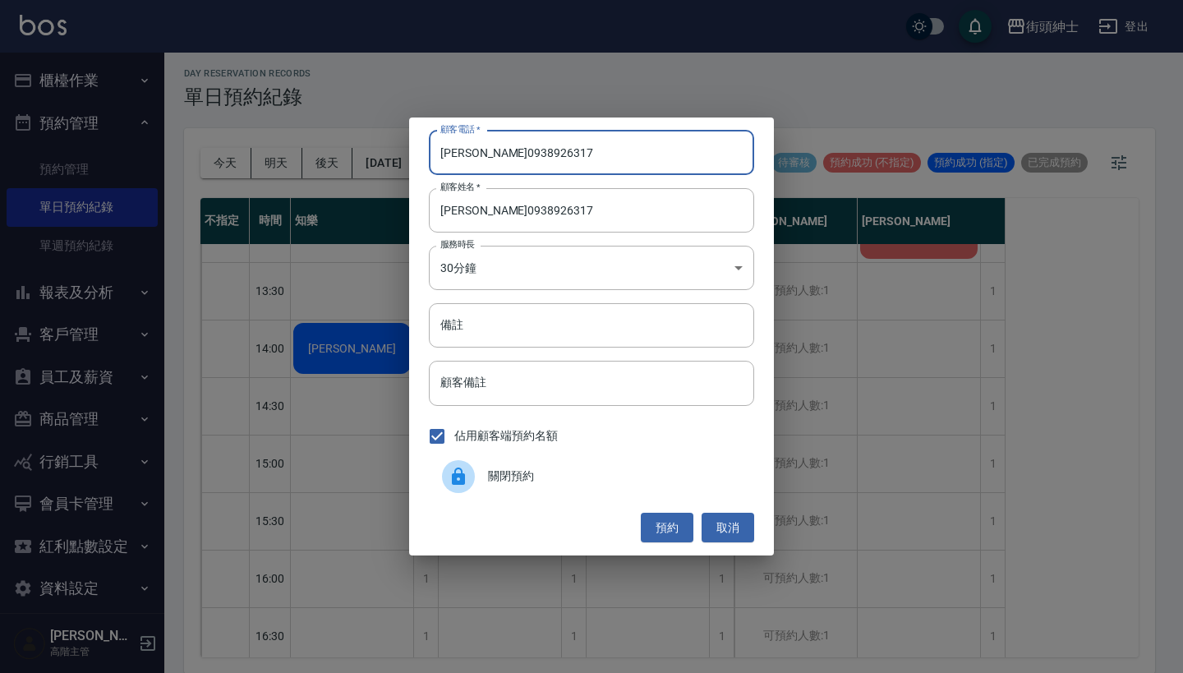
drag, startPoint x: 446, startPoint y: 149, endPoint x: 349, endPoint y: 149, distance: 96.9
click at [349, 149] on div "顧客電話   * [PERSON_NAME][PHONE_NUMBER] 顧客電話   * 顧客姓名   * [PERSON_NAME]0938926317 …" at bounding box center [591, 336] width 1183 height 673
type input "0938926317"
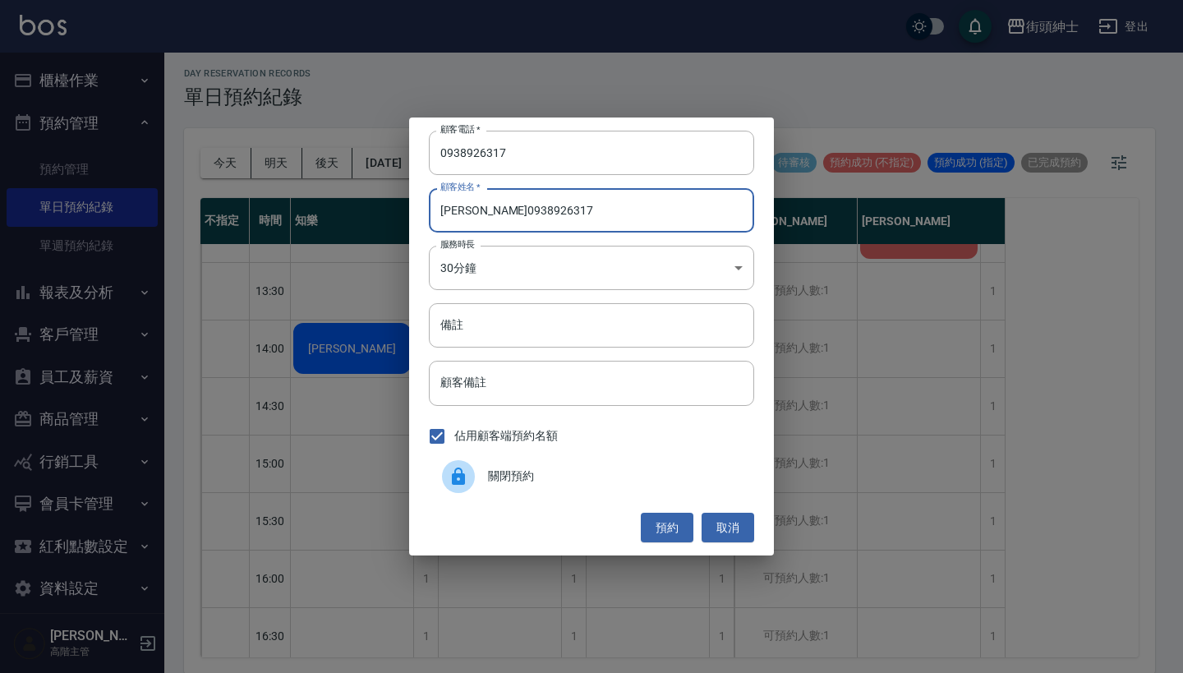
drag, startPoint x: 555, startPoint y: 212, endPoint x: 472, endPoint y: 210, distance: 83.0
click at [472, 210] on input "[PERSON_NAME]0938926317" at bounding box center [591, 210] width 325 height 44
drag, startPoint x: 560, startPoint y: 213, endPoint x: 487, endPoint y: 205, distance: 73.5
click at [478, 211] on input "[PERSON_NAME]0938926317" at bounding box center [591, 210] width 325 height 44
type input "[PERSON_NAME]"
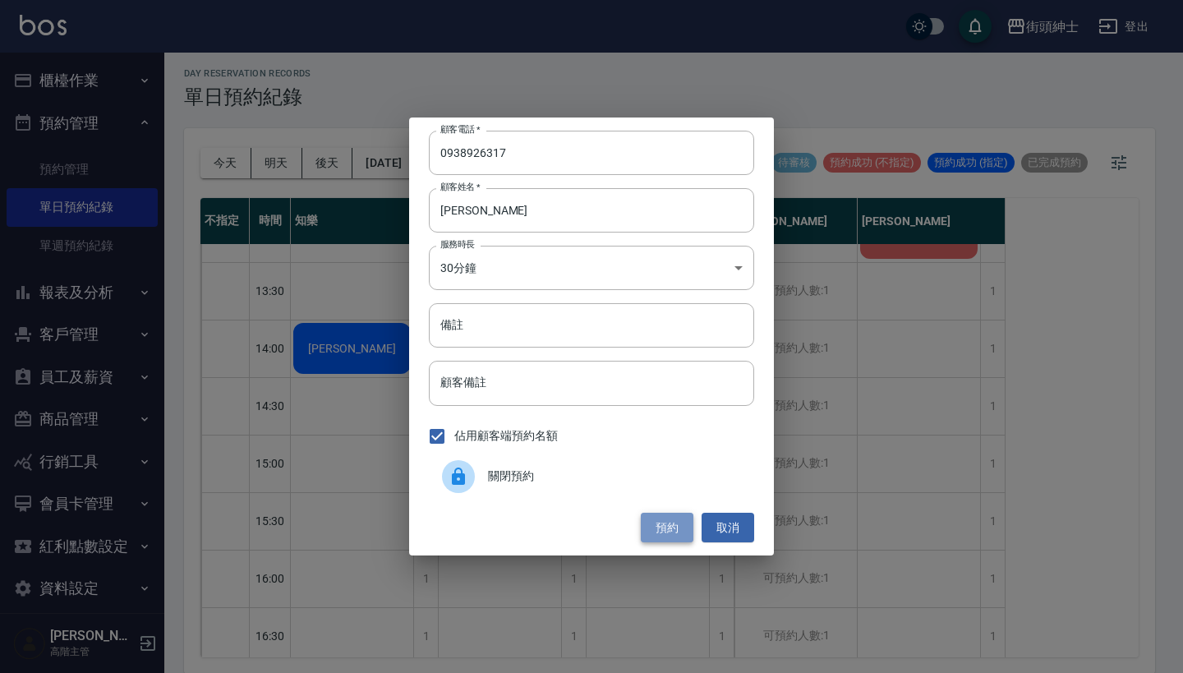
click at [656, 518] on button "預約" at bounding box center [667, 527] width 53 height 30
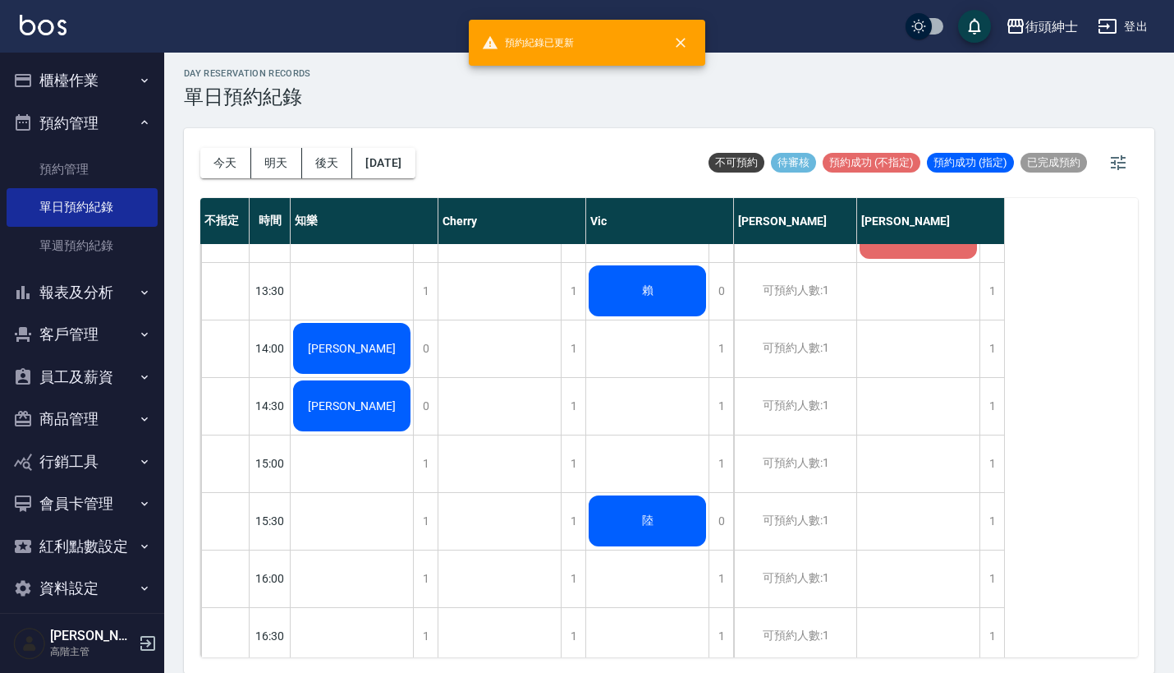
click at [379, 376] on div "[PERSON_NAME]" at bounding box center [352, 348] width 122 height 56
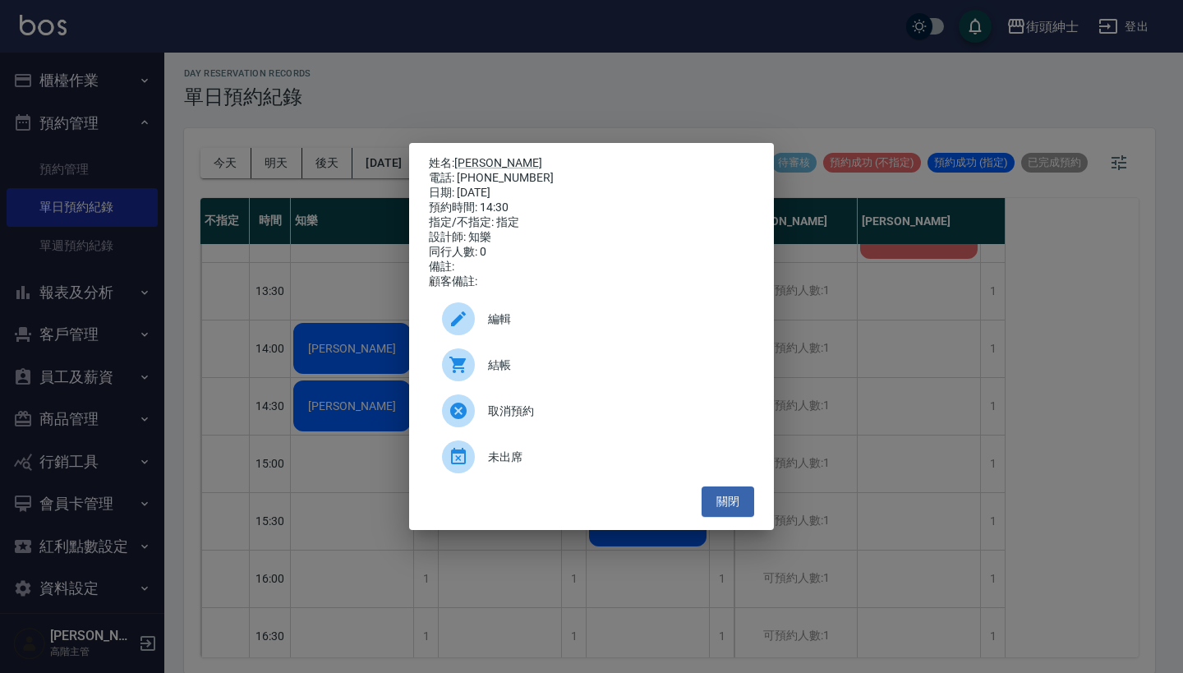
click at [517, 328] on span "編輯" at bounding box center [614, 318] width 253 height 17
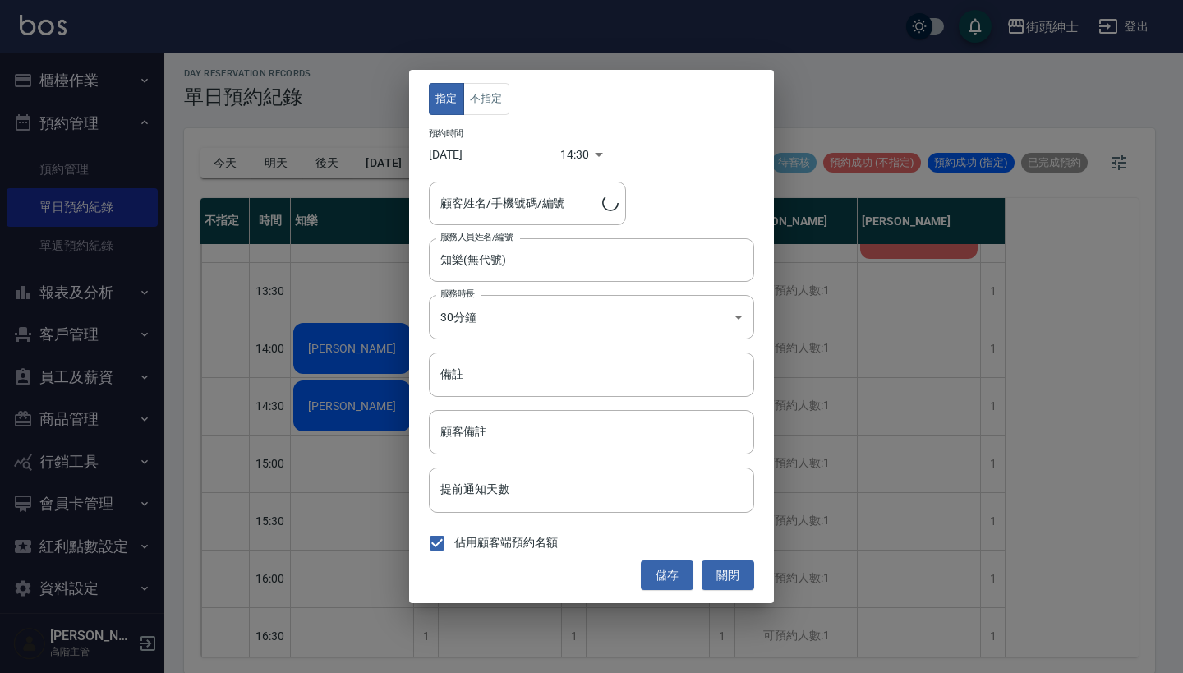
type input "[PERSON_NAME]/0938926317"
click at [491, 99] on button "不指定" at bounding box center [486, 99] width 46 height 32
click at [674, 564] on button "儲存" at bounding box center [667, 575] width 53 height 30
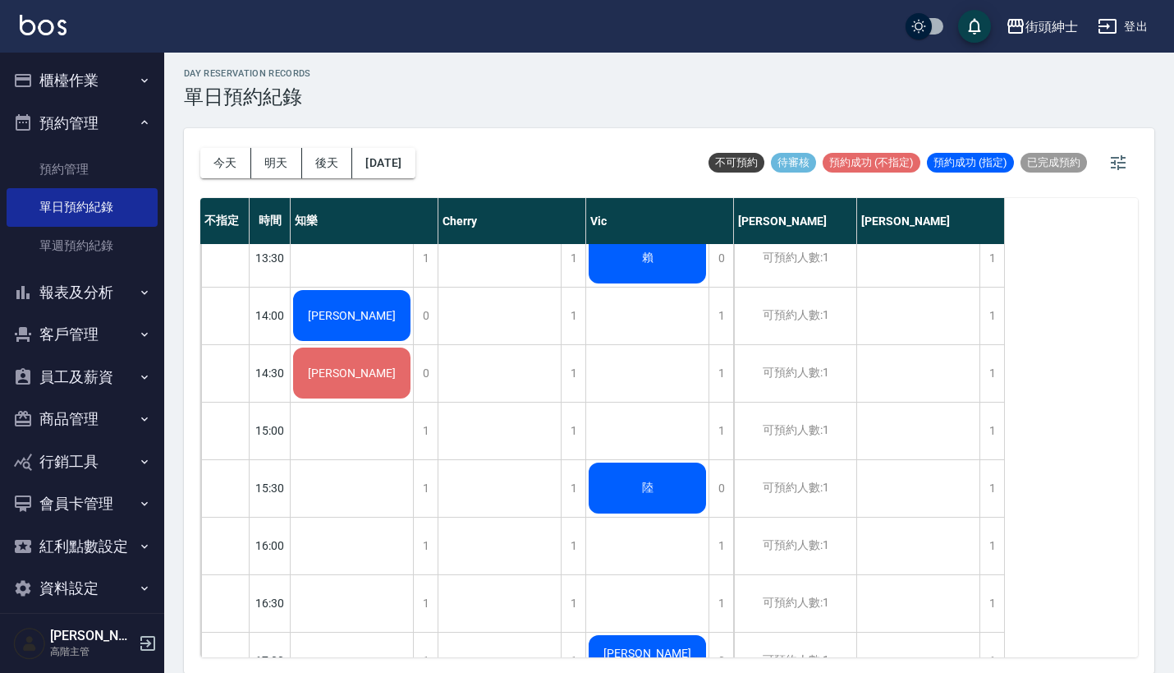
scroll to position [545, 0]
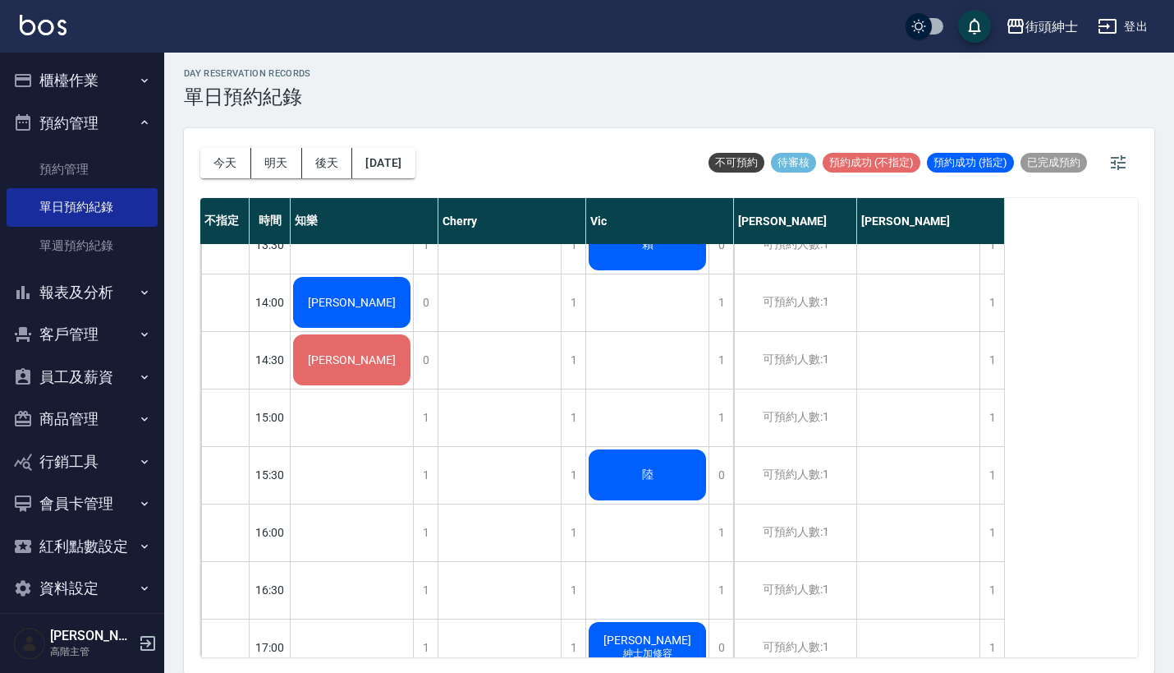
click at [338, 330] on div "[PERSON_NAME]" at bounding box center [352, 302] width 122 height 56
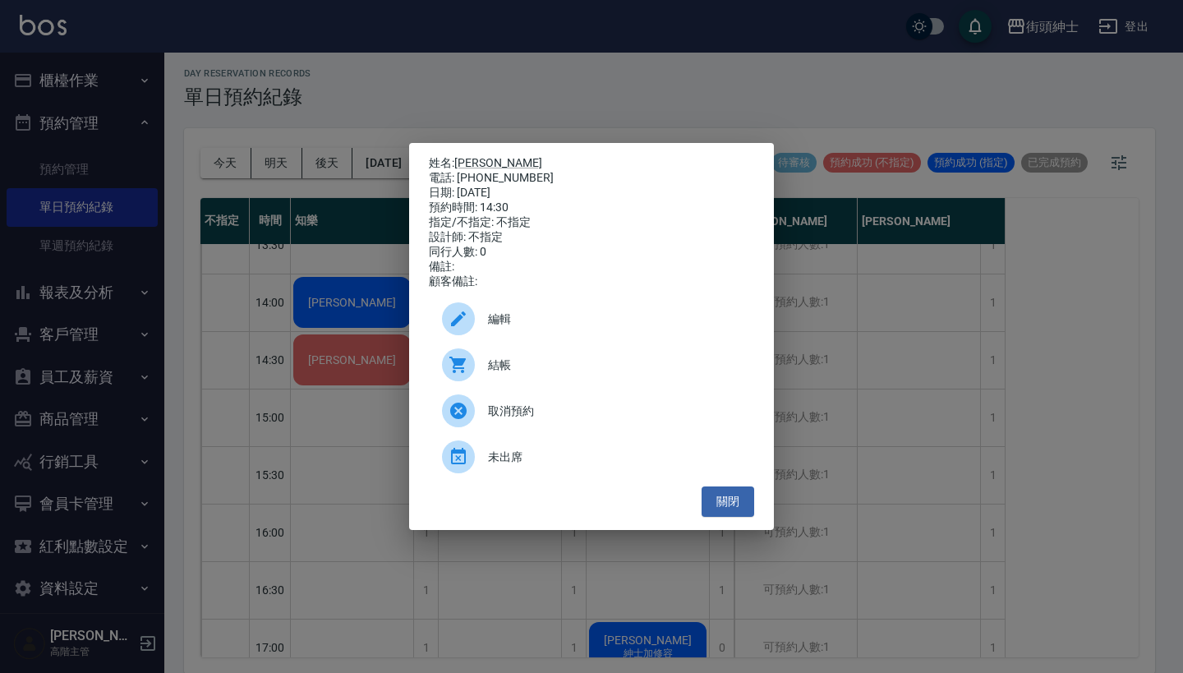
click at [526, 323] on span "編輯" at bounding box center [614, 318] width 253 height 17
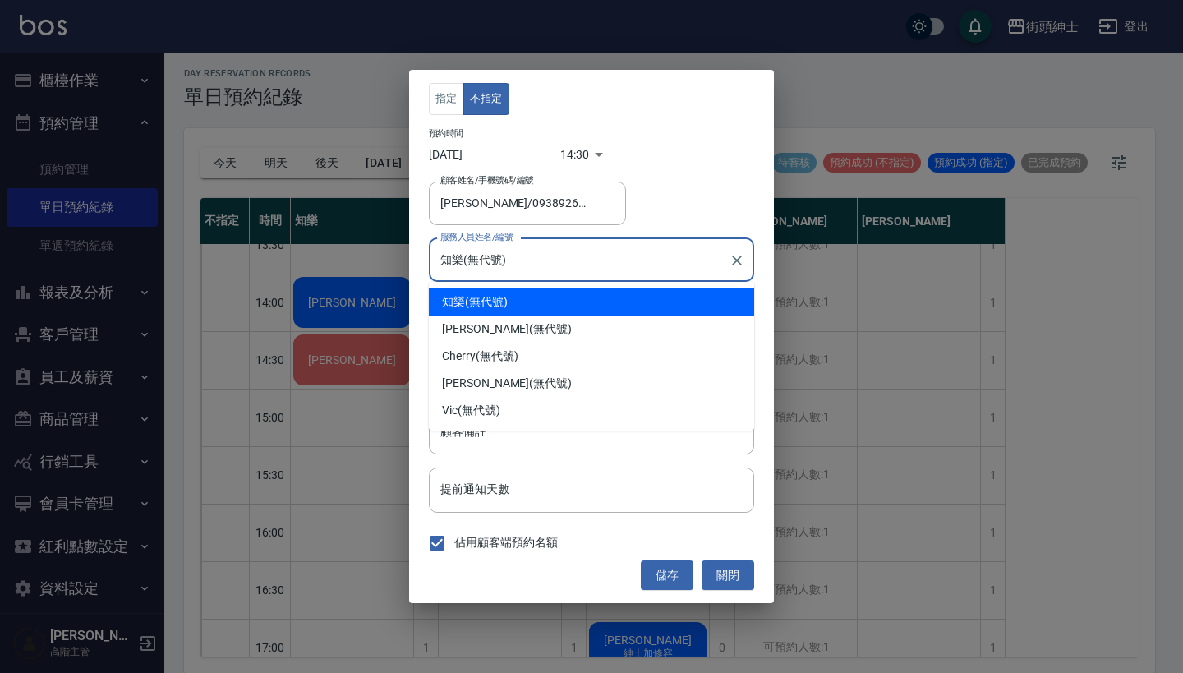
click at [595, 255] on input "知樂(無代號)" at bounding box center [579, 260] width 286 height 29
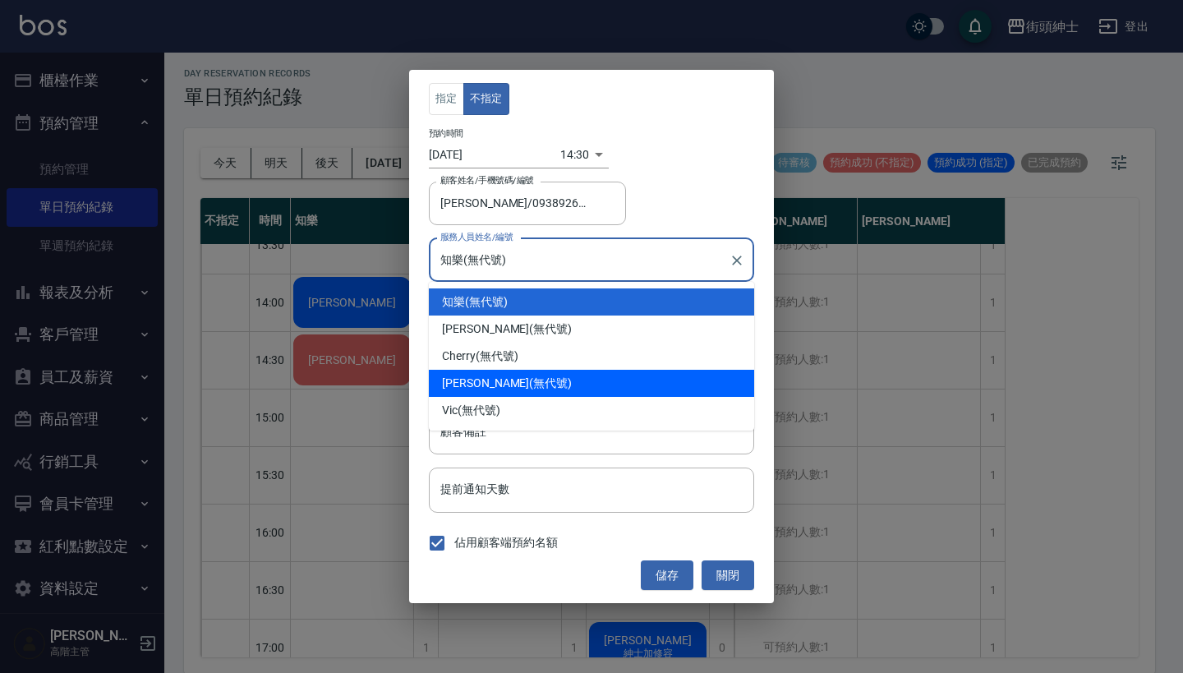
click at [581, 379] on div "[PERSON_NAME] (無代號)" at bounding box center [591, 383] width 325 height 27
type input "[PERSON_NAME](無代號)"
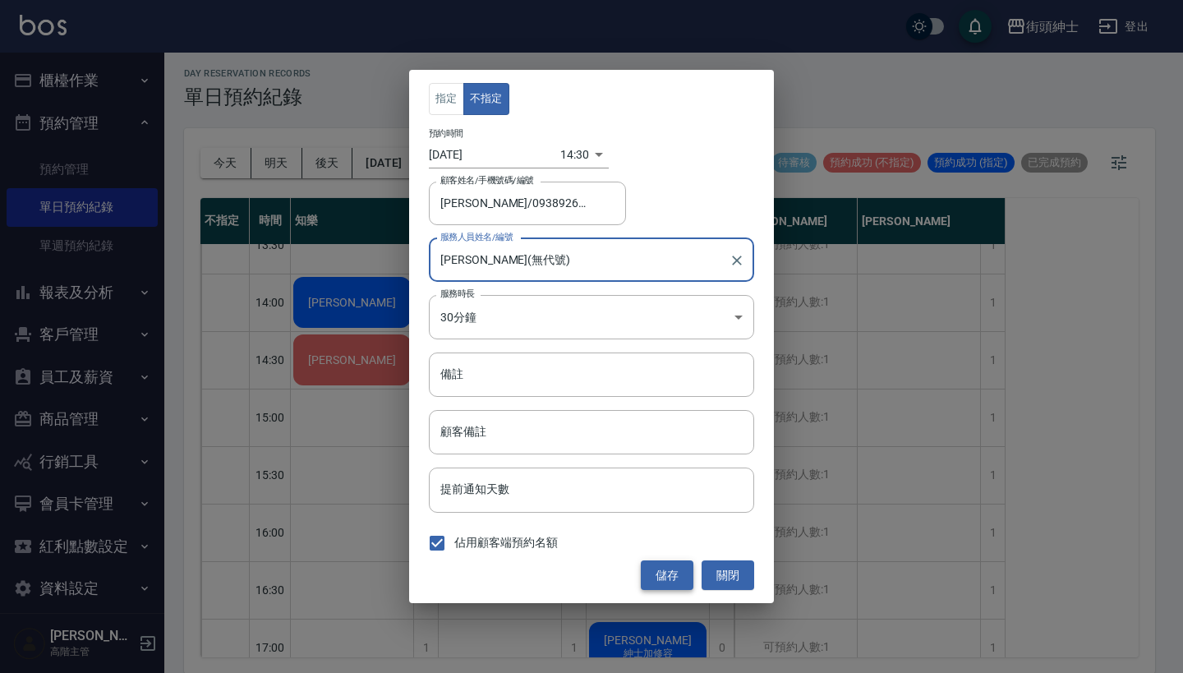
click at [658, 577] on button "儲存" at bounding box center [667, 575] width 53 height 30
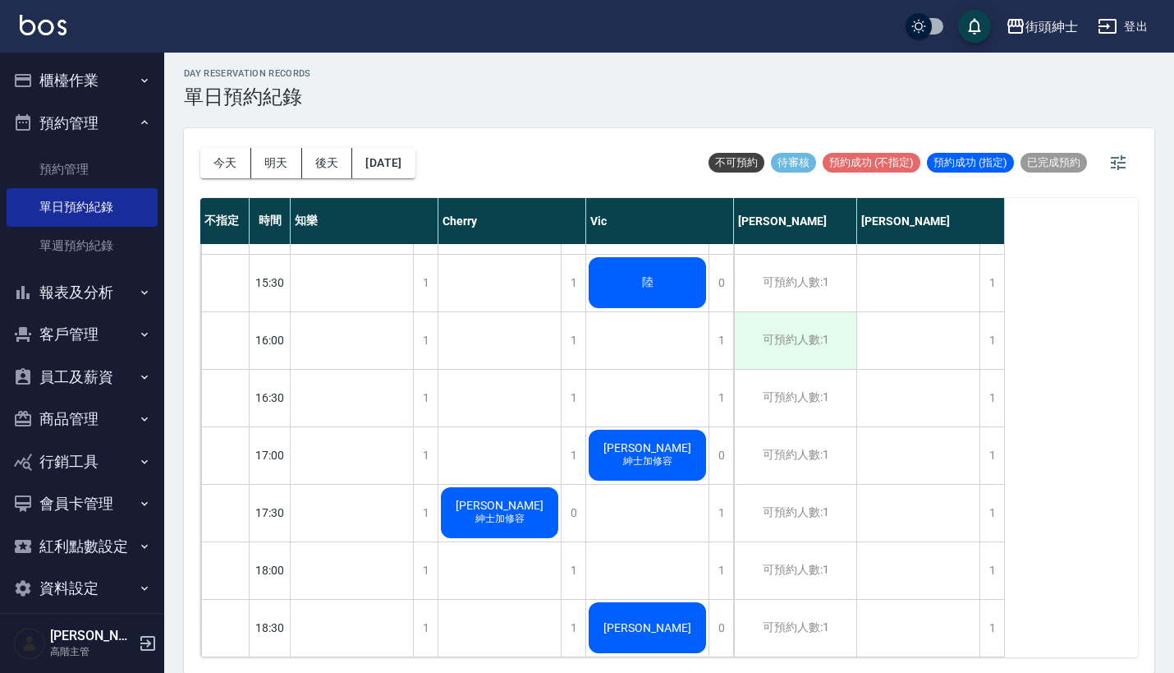
scroll to position [742, 0]
